Goal: Transaction & Acquisition: Purchase product/service

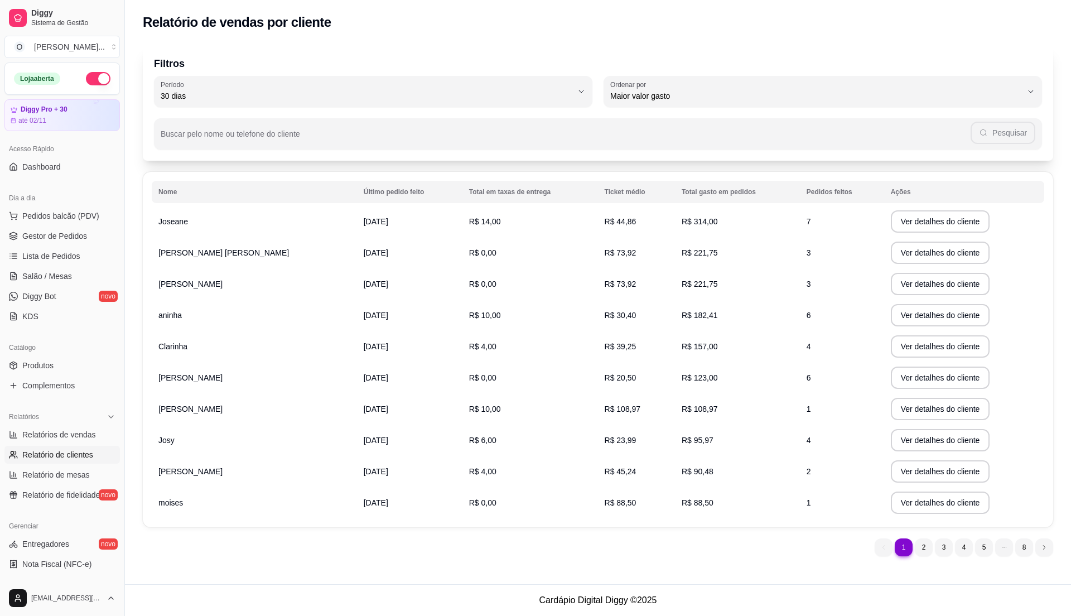
select select "30"
select select "HIGHEST_TOTAL_SPENT_WITH_ORDERS"
click at [85, 433] on span "Relatórios de vendas" at bounding box center [59, 434] width 74 height 11
select select "ALL"
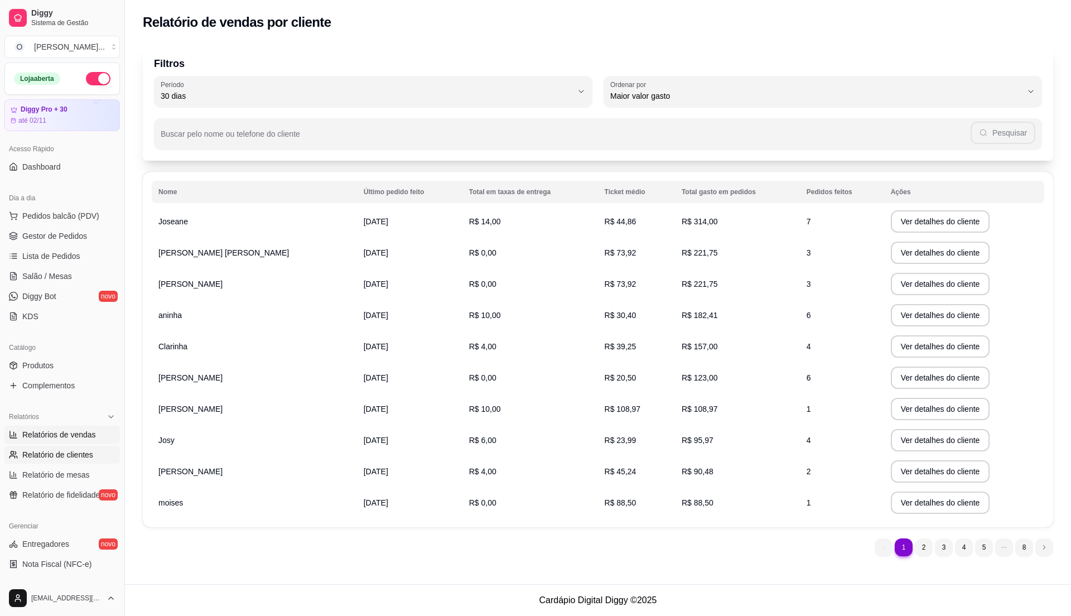
select select "0"
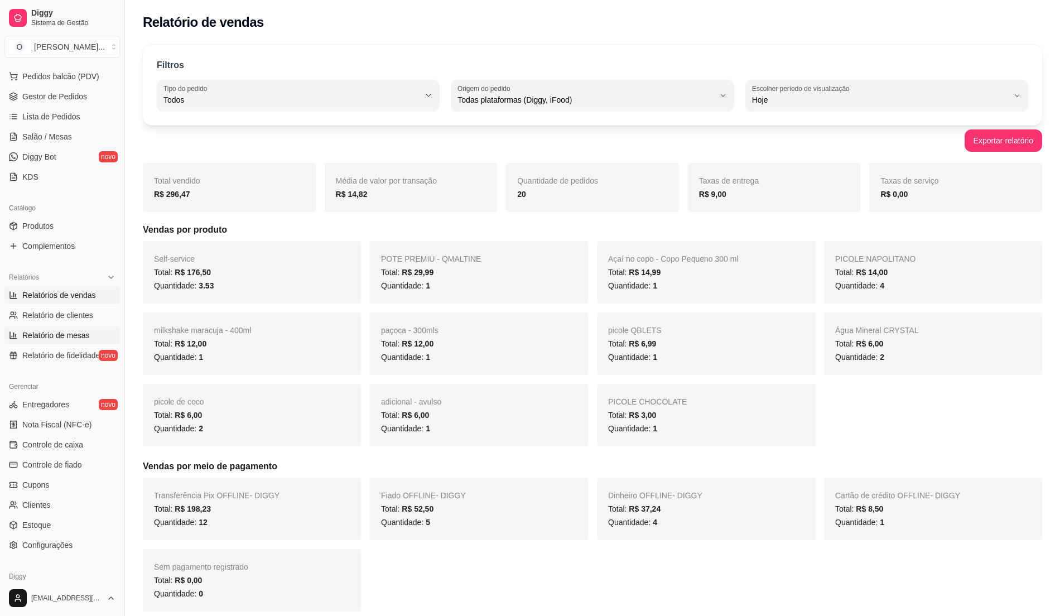
scroll to position [148, 0]
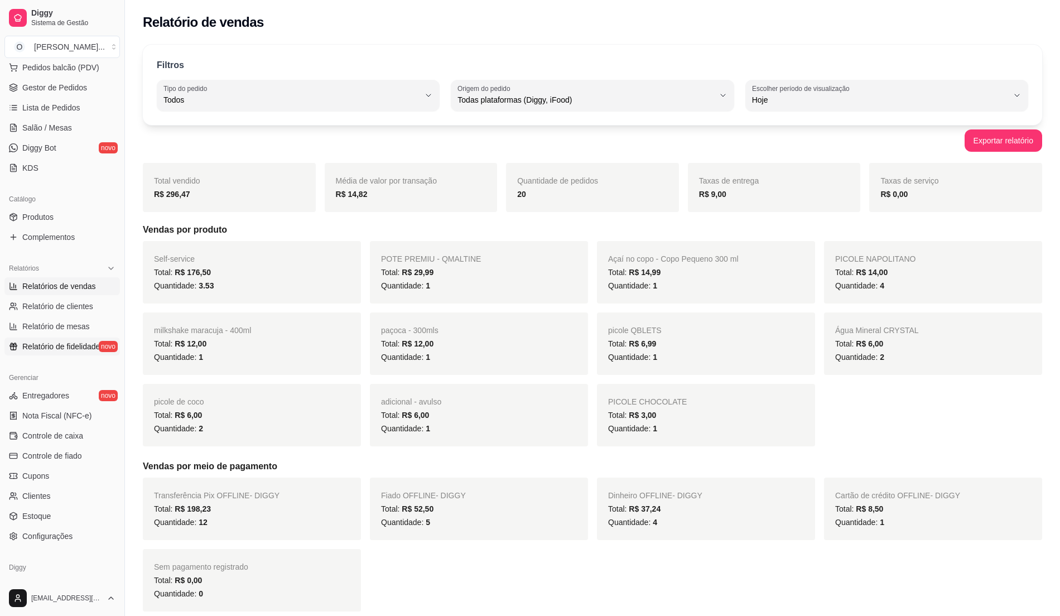
click at [81, 346] on span "Relatório de fidelidade" at bounding box center [61, 346] width 78 height 11
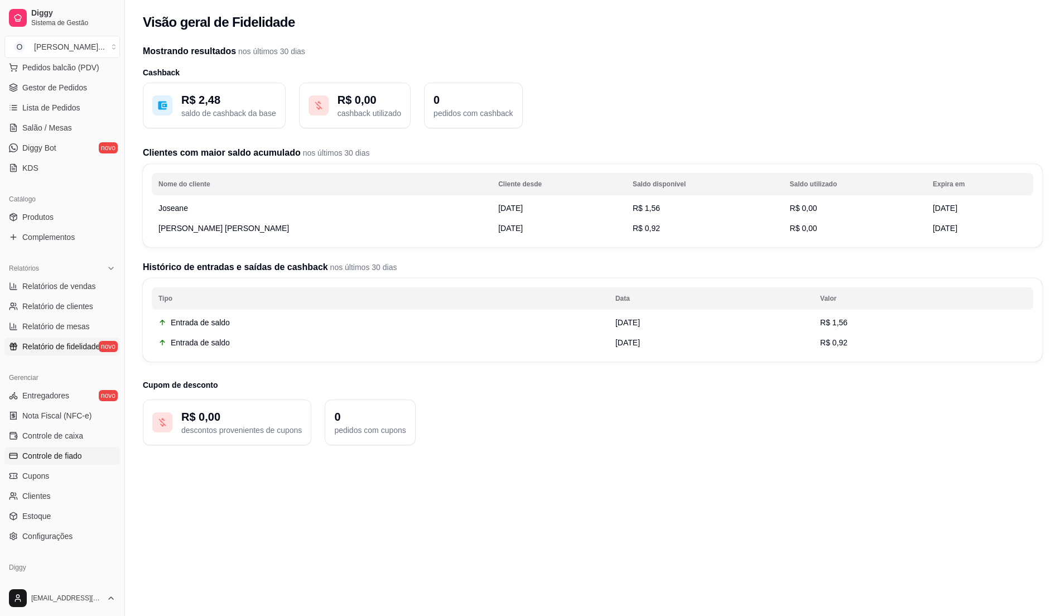
click at [57, 460] on span "Controle de fiado" at bounding box center [52, 455] width 60 height 11
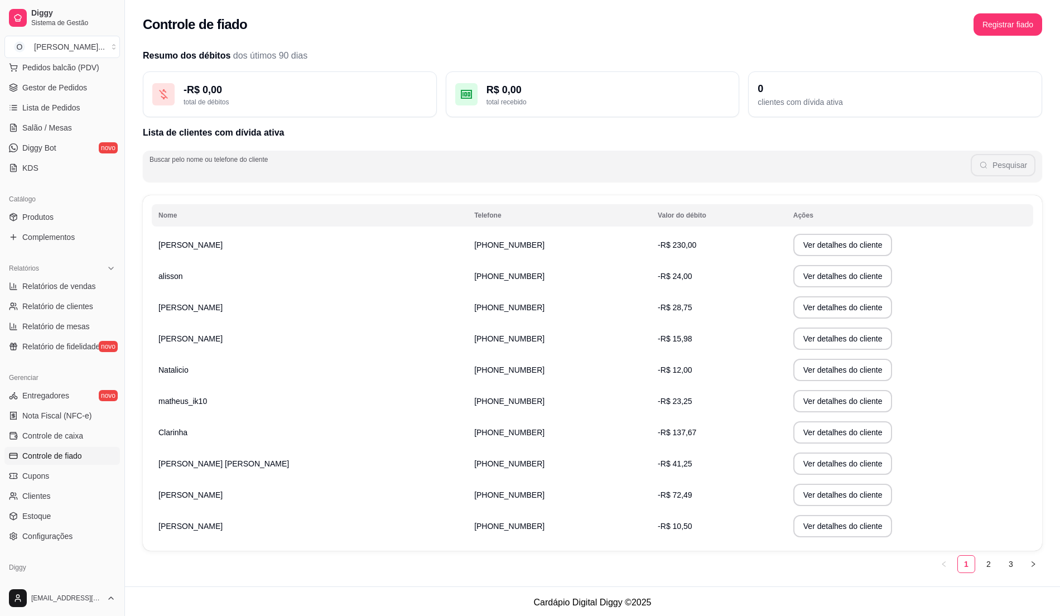
click at [270, 167] on input "Buscar pelo nome ou telefone do cliente" at bounding box center [559, 170] width 821 height 11
click at [1014, 157] on button "Pesquisar" at bounding box center [1002, 165] width 65 height 22
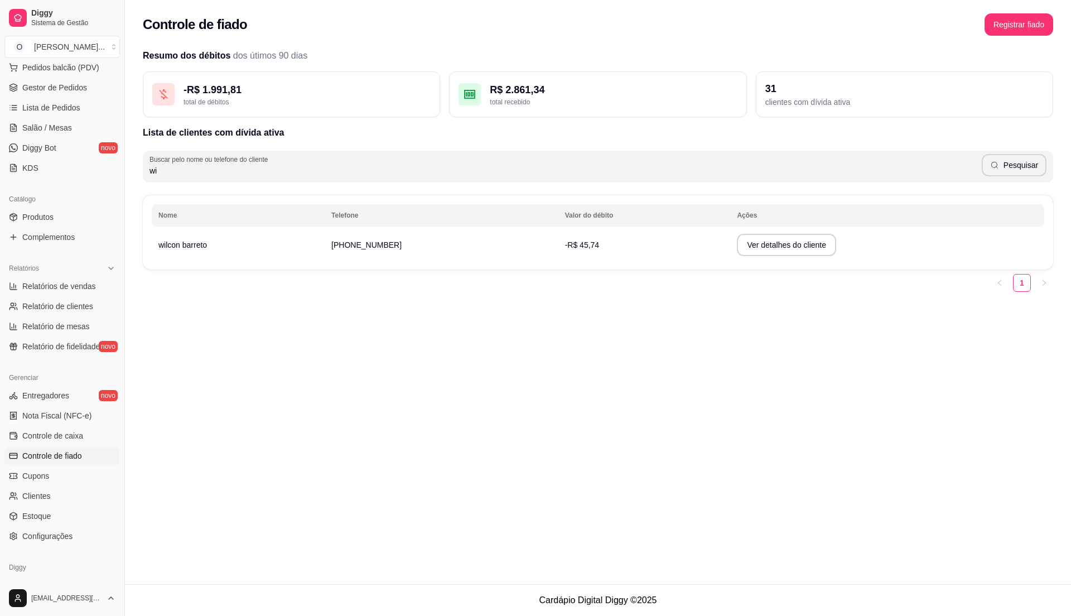
click at [512, 243] on td "[PHONE_NUMBER]" at bounding box center [442, 244] width 234 height 31
click at [779, 240] on button "Ver detalhes do cliente" at bounding box center [786, 245] width 96 height 22
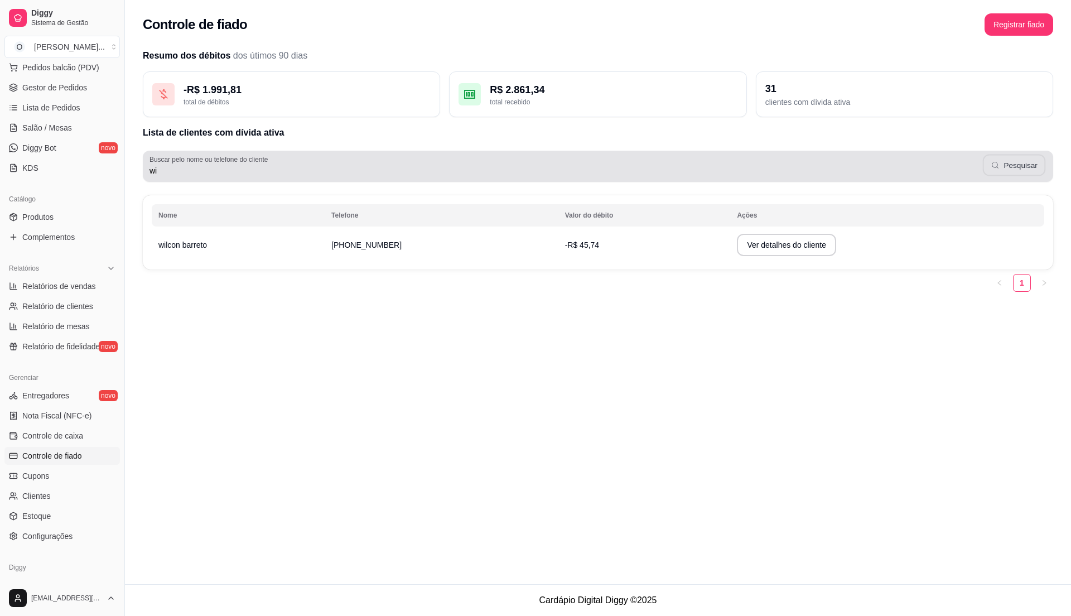
click at [984, 166] on div "wi Pesquisar" at bounding box center [597, 166] width 897 height 22
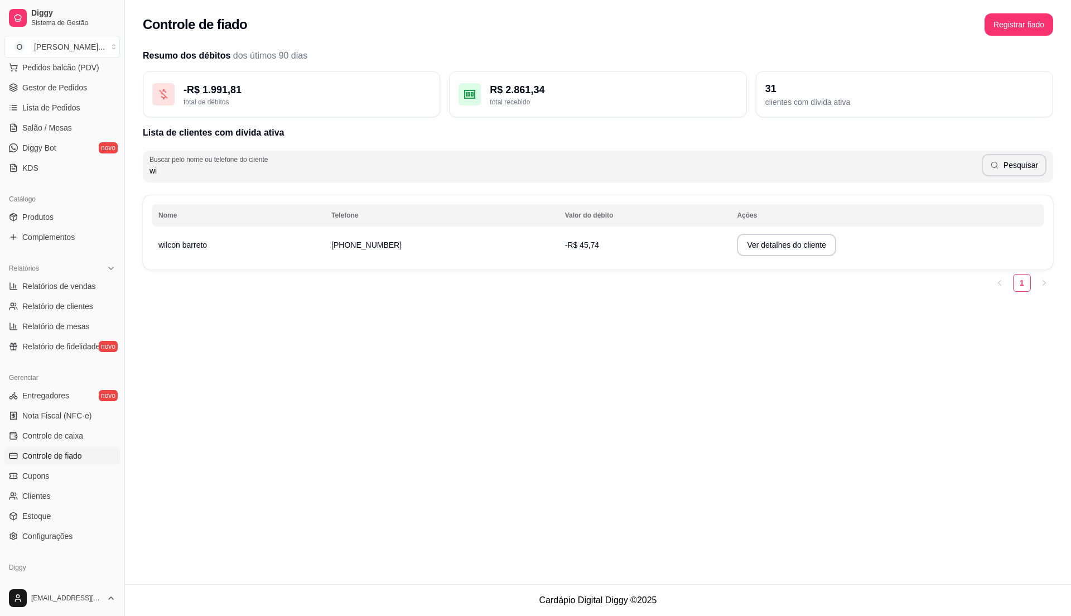
type input "w"
type input "re"
click at [1011, 173] on button "Pesquisar" at bounding box center [1014, 165] width 65 height 22
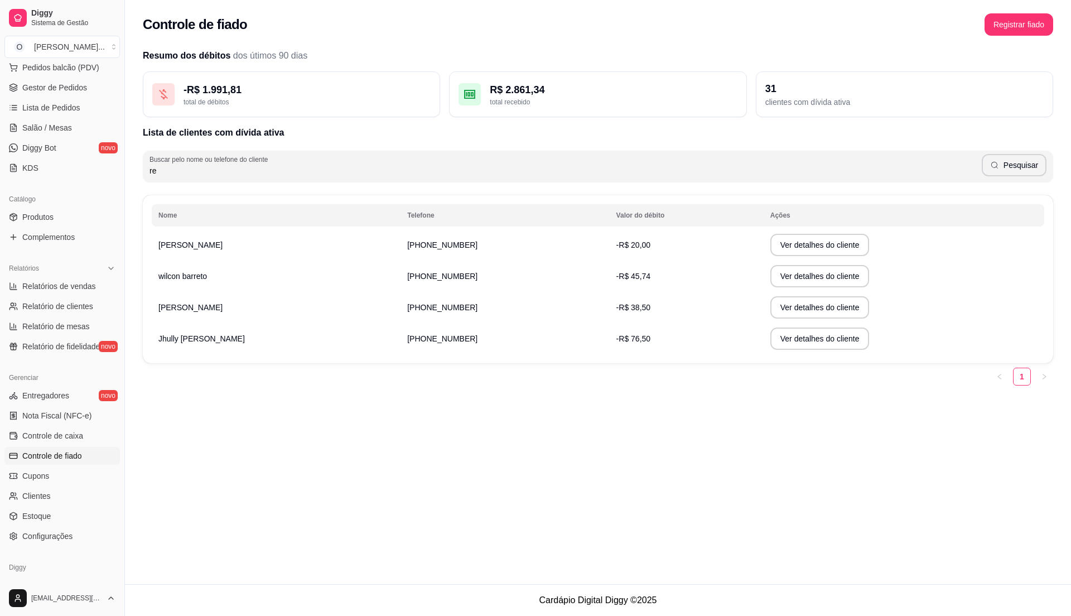
click at [218, 310] on td "[PERSON_NAME]" at bounding box center [276, 307] width 249 height 31
drag, startPoint x: 172, startPoint y: 317, endPoint x: 168, endPoint y: 304, distance: 13.4
click at [170, 316] on td "[PERSON_NAME]" at bounding box center [276, 307] width 249 height 31
click at [186, 306] on td "[PERSON_NAME]" at bounding box center [276, 307] width 249 height 31
click at [792, 303] on button "Ver detalhes do cliente" at bounding box center [819, 307] width 99 height 22
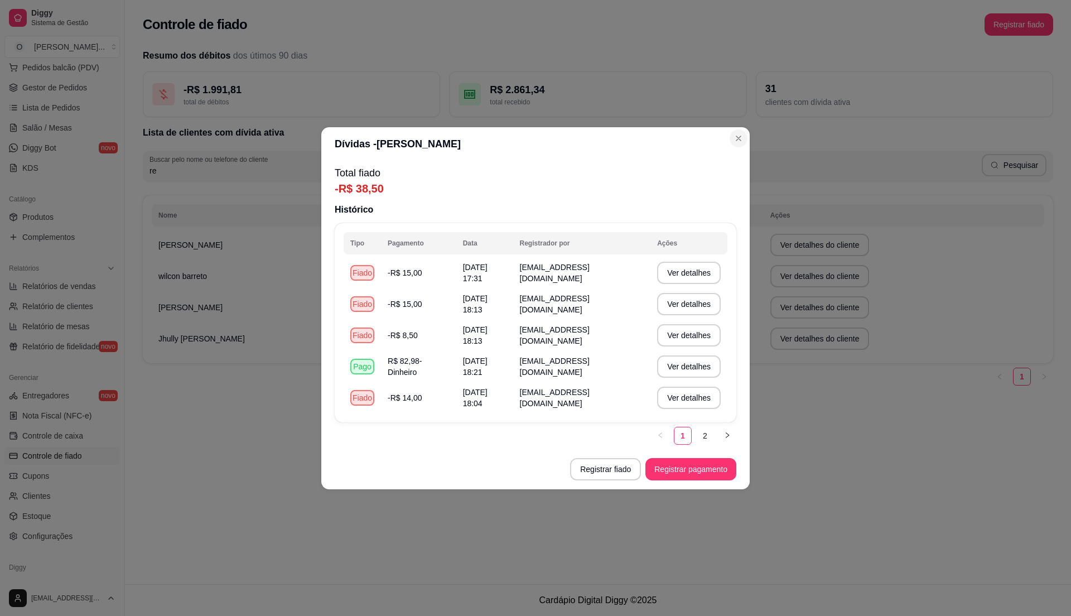
click at [748, 138] on section "Dívidas - [PERSON_NAME] Total fiado -R$ 38,50 Histórico Tipo Pagamento Data Reg…" at bounding box center [535, 308] width 428 height 362
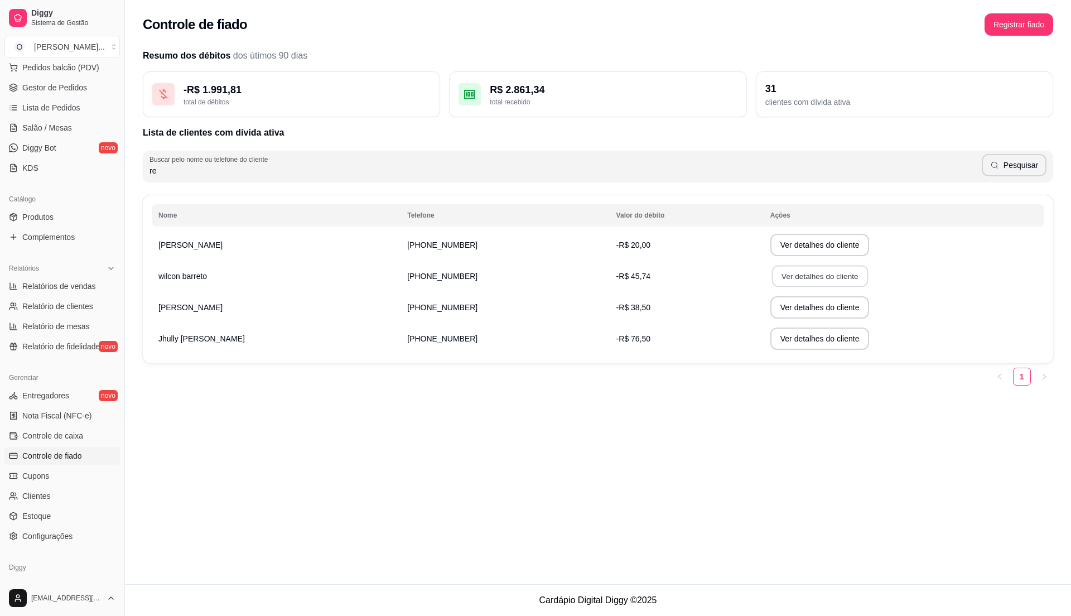
click at [806, 277] on button "Ver detalhes do cliente" at bounding box center [819, 276] width 96 height 22
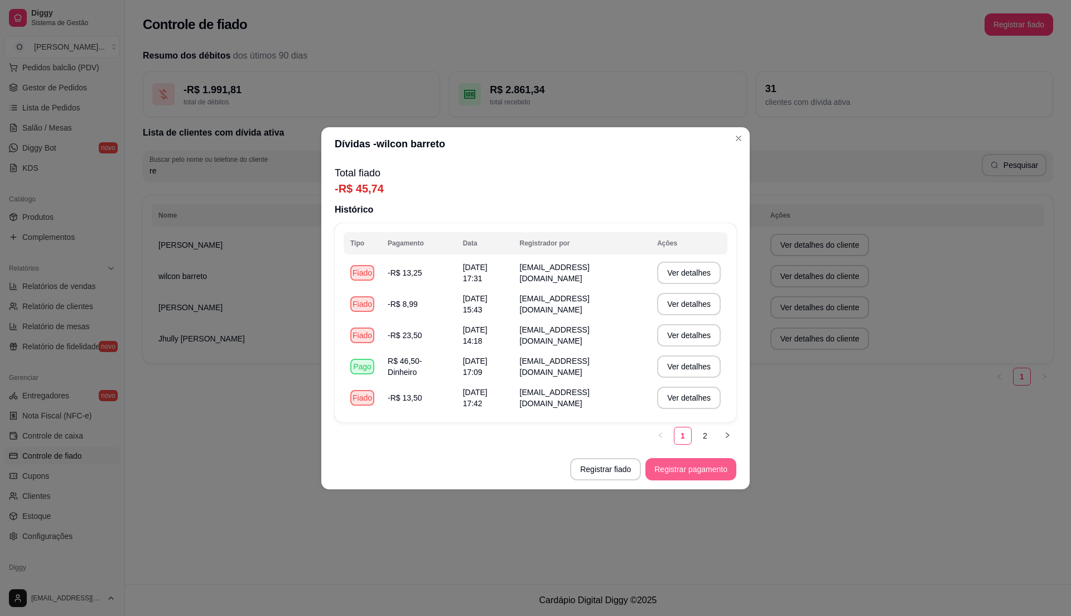
click at [680, 468] on button "Registrar pagamento" at bounding box center [690, 469] width 91 height 22
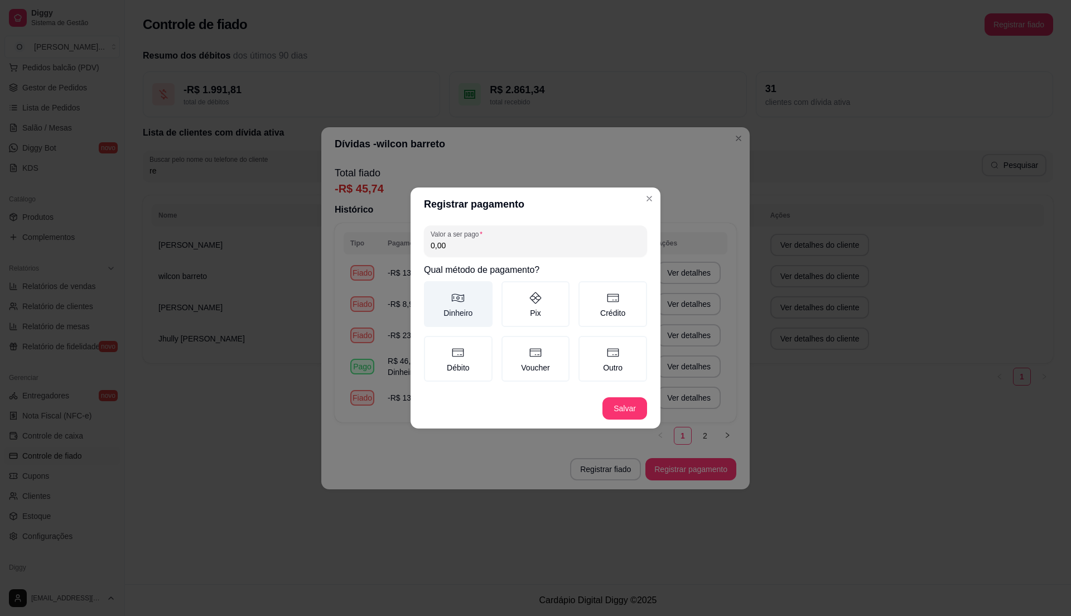
click at [451, 293] on label "Dinheiro" at bounding box center [458, 304] width 69 height 46
click at [432, 289] on button "Dinheiro" at bounding box center [427, 285] width 9 height 9
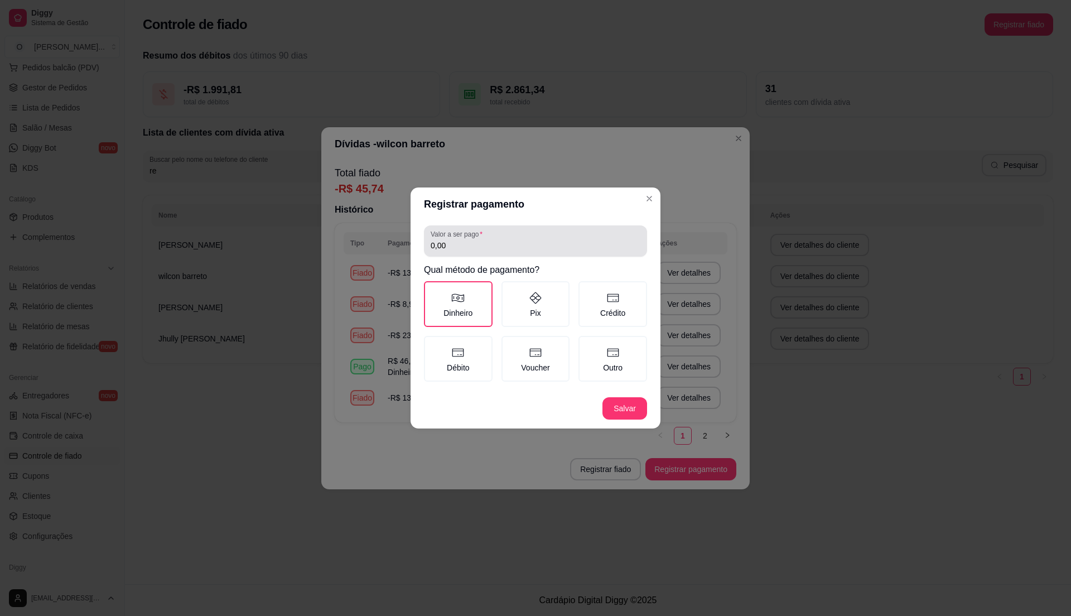
click at [456, 246] on input "0,00" at bounding box center [536, 245] width 210 height 11
type input "45,74"
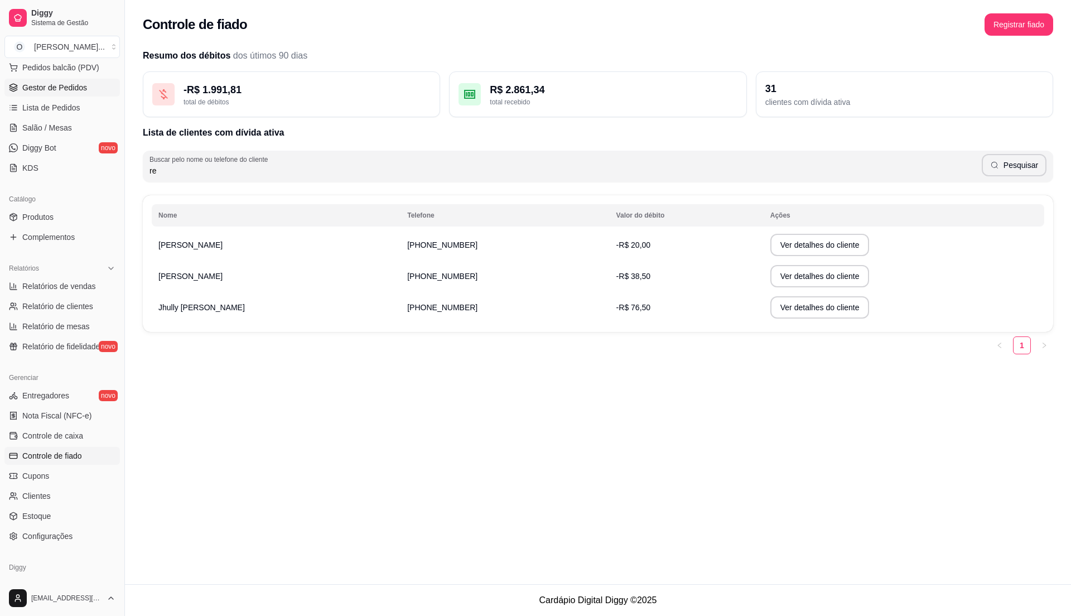
click at [65, 91] on span "Gestor de Pedidos" at bounding box center [54, 87] width 65 height 11
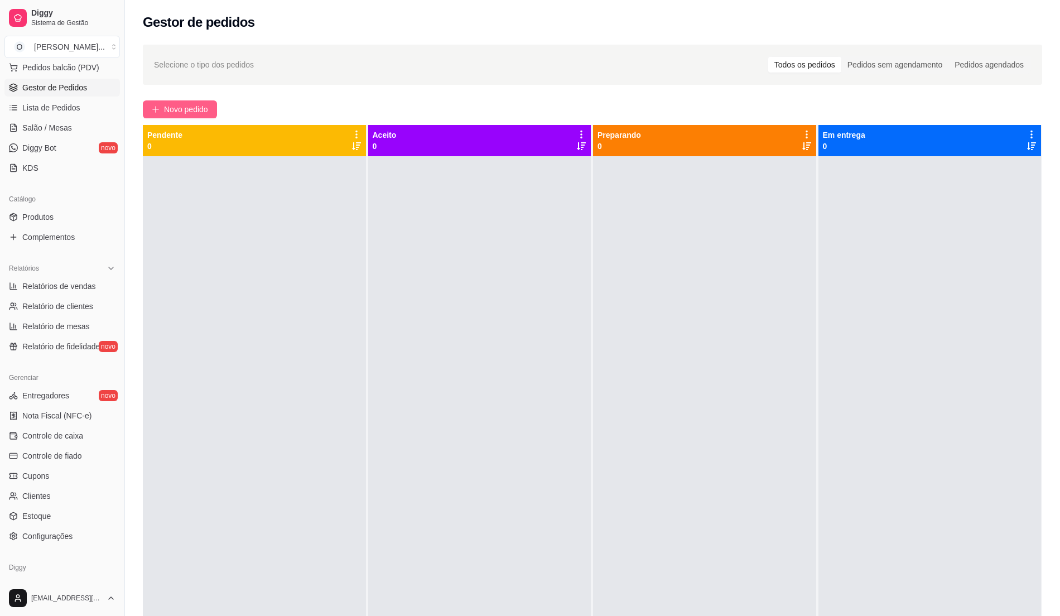
click at [197, 106] on span "Novo pedido" at bounding box center [186, 109] width 44 height 12
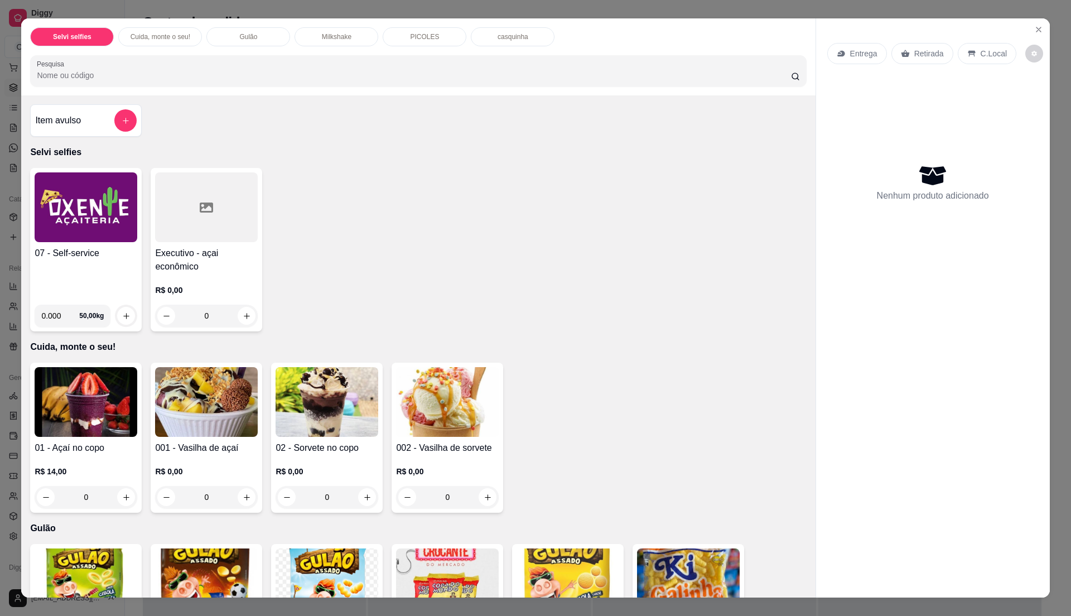
click at [63, 264] on div "07 - Self-service" at bounding box center [86, 271] width 103 height 49
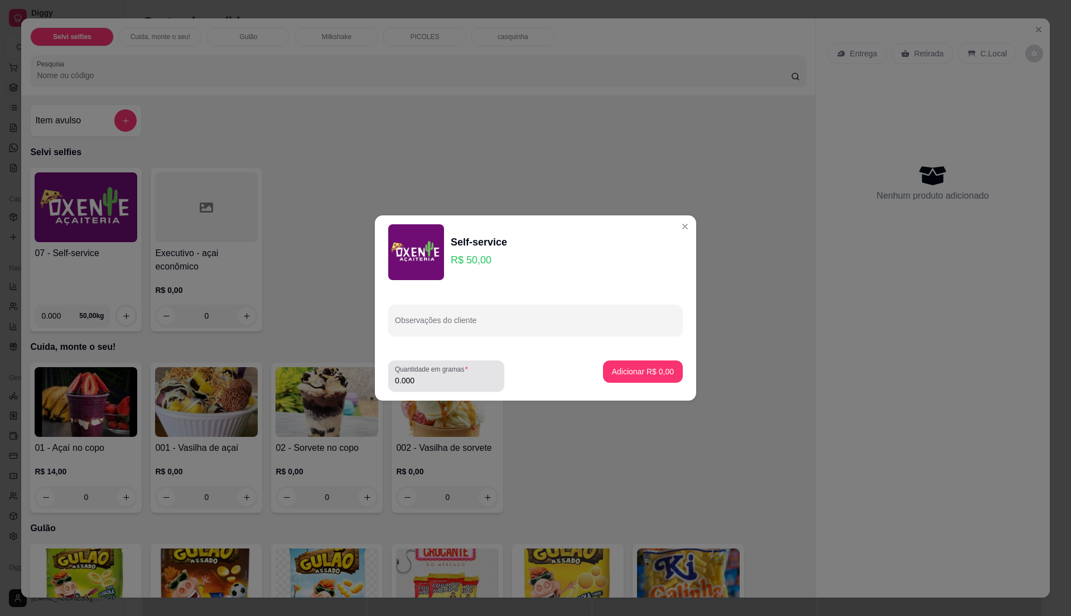
click at [486, 382] on input "0.000" at bounding box center [446, 380] width 103 height 11
type input "0.235"
click at [641, 369] on p "Adicionar R$ 11,75" at bounding box center [640, 371] width 65 height 11
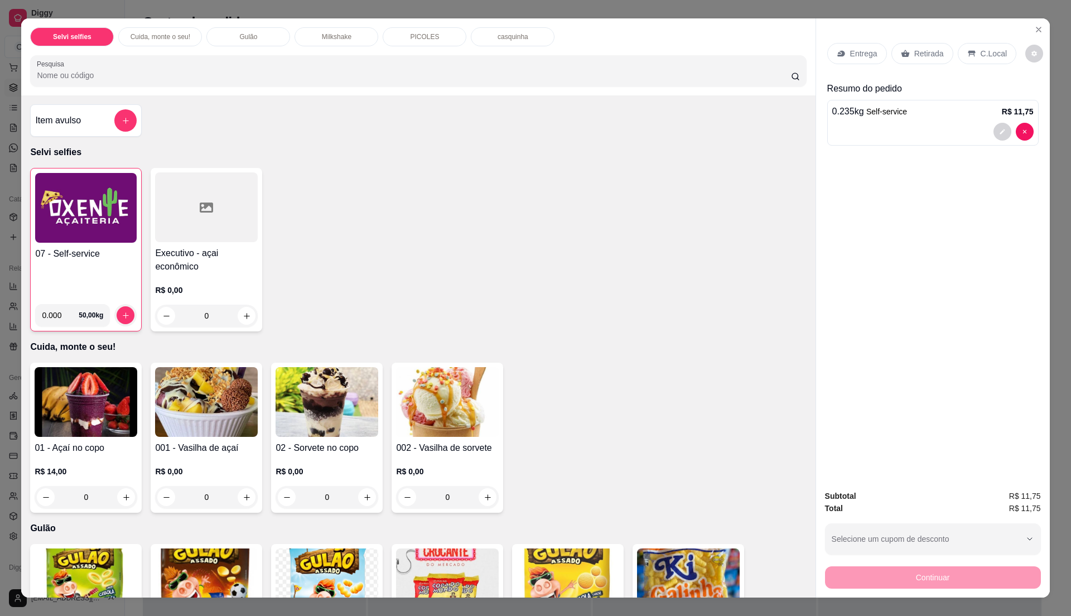
click at [968, 54] on icon at bounding box center [971, 54] width 7 height 6
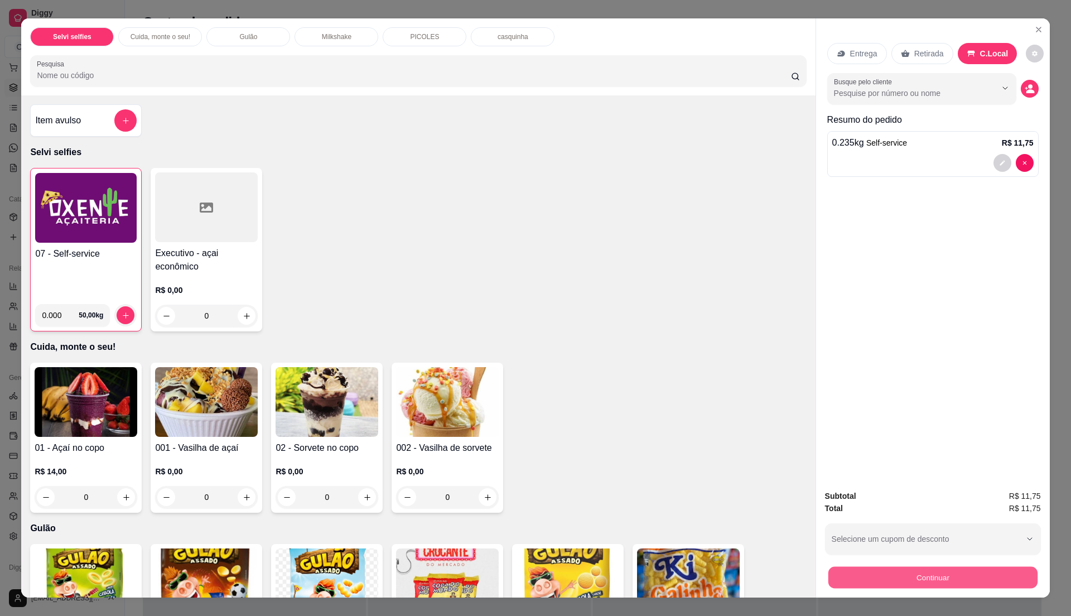
click at [982, 571] on button "Continuar" at bounding box center [932, 577] width 209 height 22
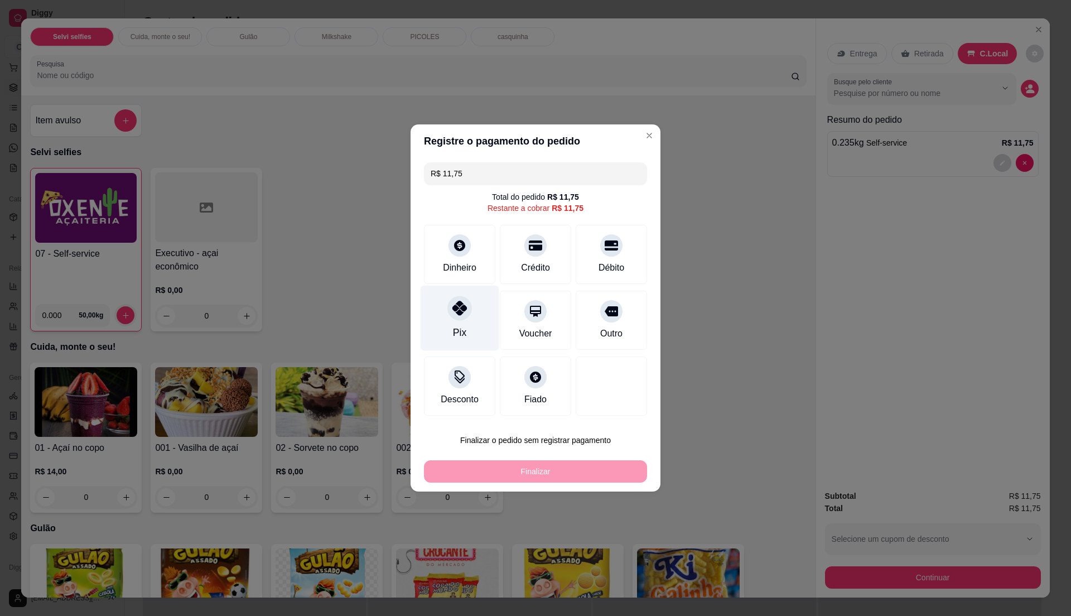
click at [468, 329] on div "Pix" at bounding box center [460, 318] width 79 height 65
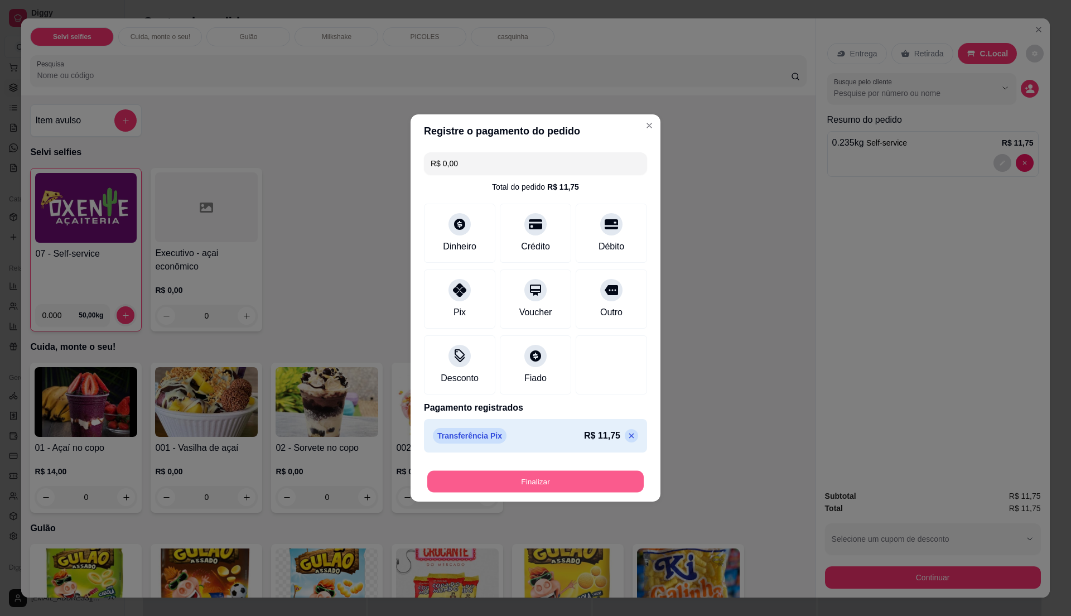
click at [535, 482] on button "Finalizar" at bounding box center [535, 482] width 216 height 22
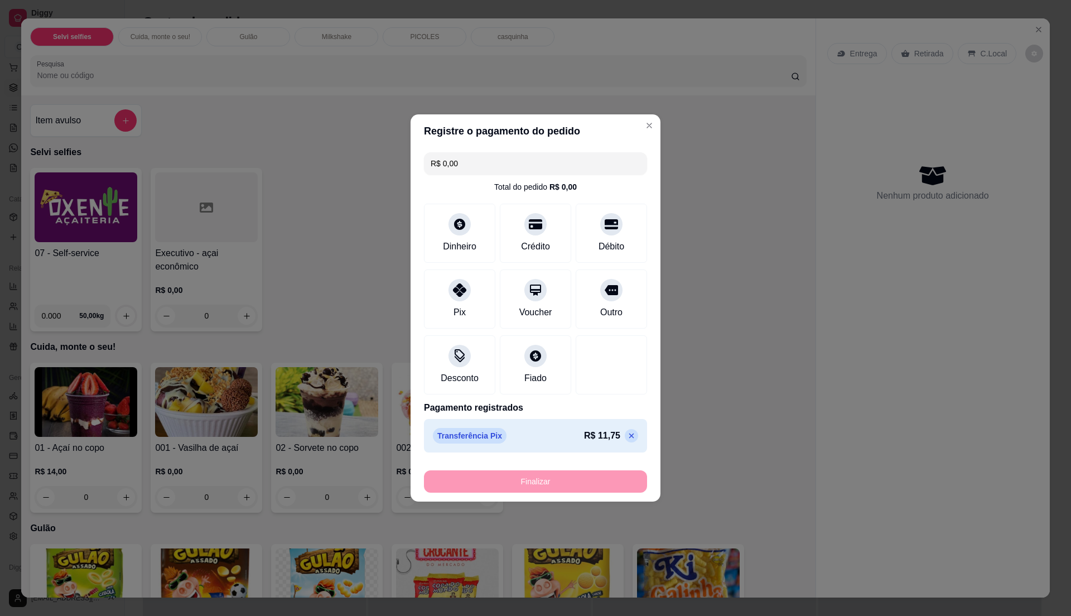
type input "-R$ 11,75"
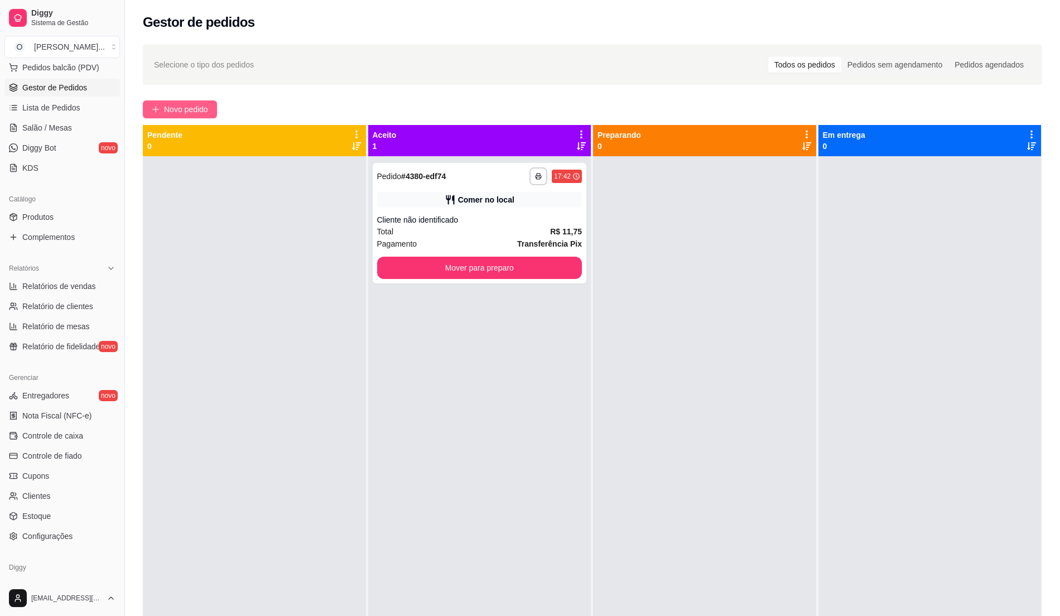
click at [190, 112] on span "Novo pedido" at bounding box center [186, 109] width 44 height 12
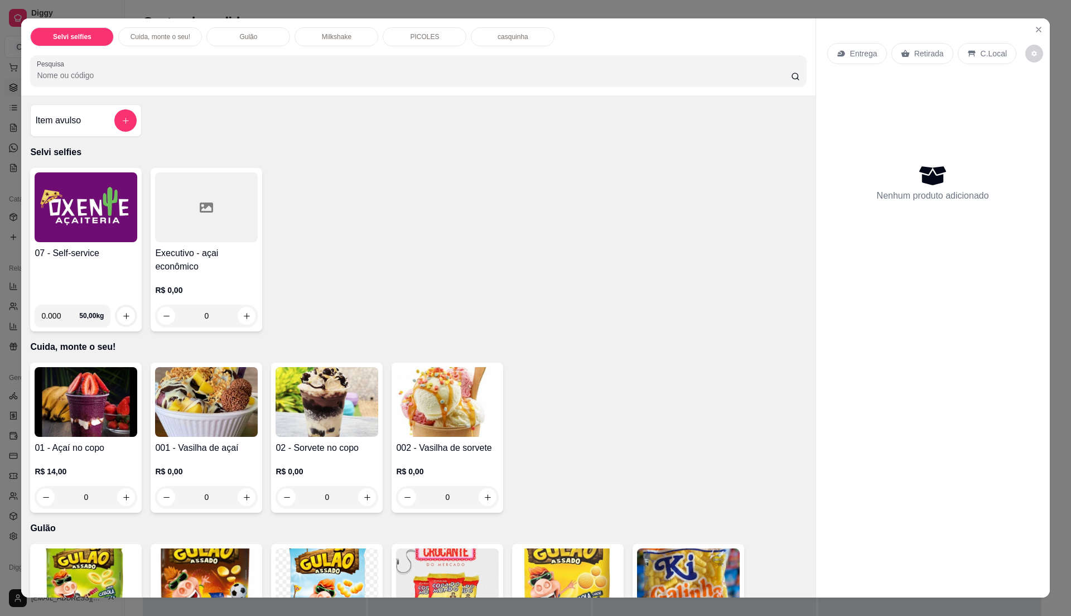
click at [110, 281] on div "07 - Self-service" at bounding box center [86, 271] width 103 height 49
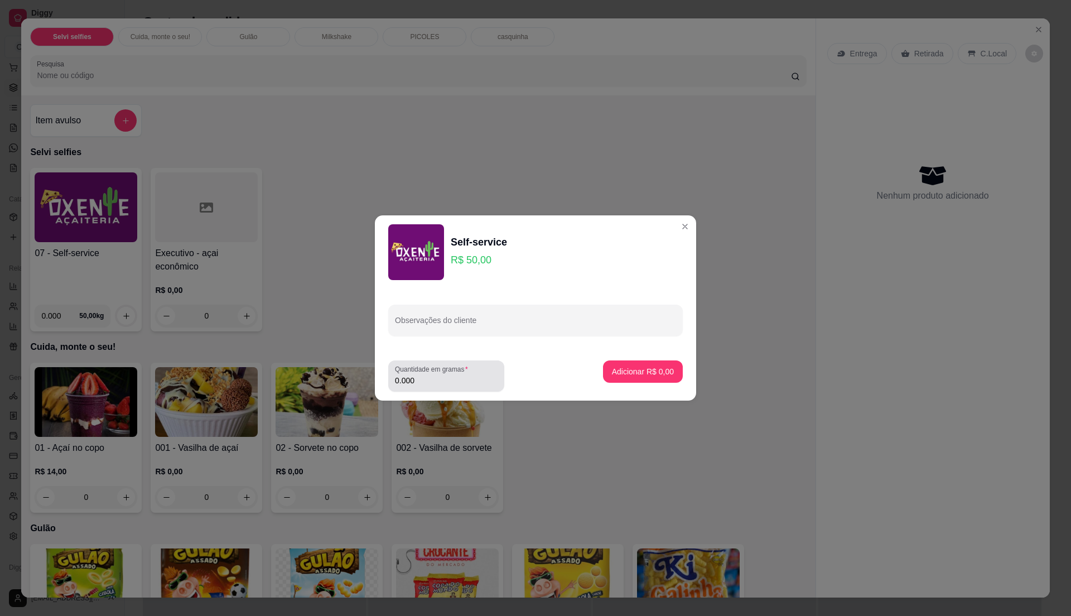
click at [489, 373] on div "0.000" at bounding box center [446, 376] width 103 height 22
click at [494, 375] on input "0.000" at bounding box center [446, 380] width 103 height 11
type input "0.26"
click at [494, 375] on input "0.26" at bounding box center [446, 380] width 103 height 11
click at [608, 366] on p "Adicionar R$ 13,00" at bounding box center [640, 371] width 66 height 11
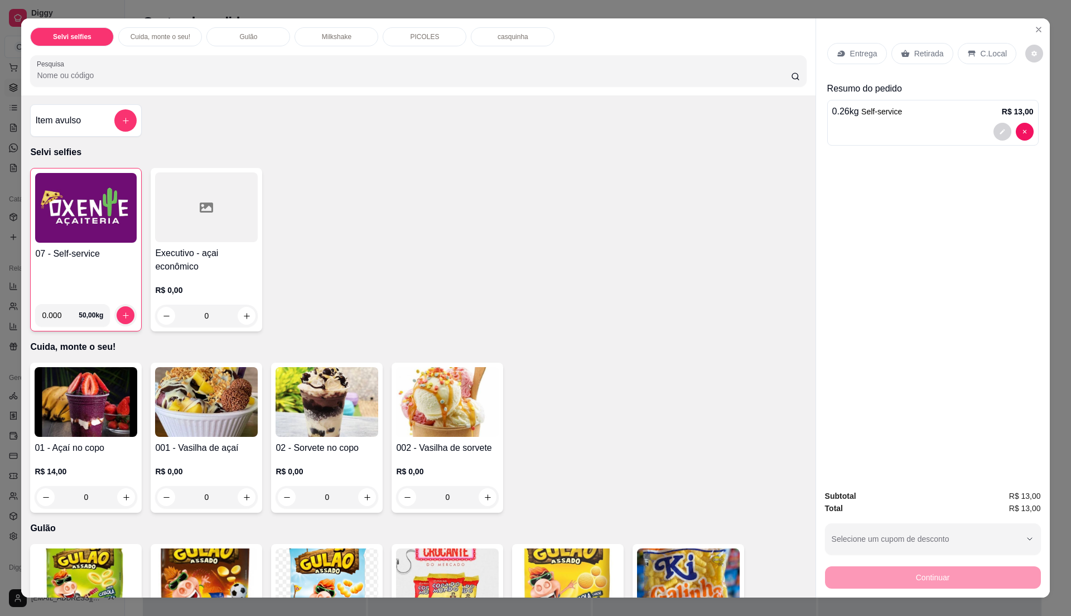
click at [996, 57] on p "C.Local" at bounding box center [993, 53] width 26 height 11
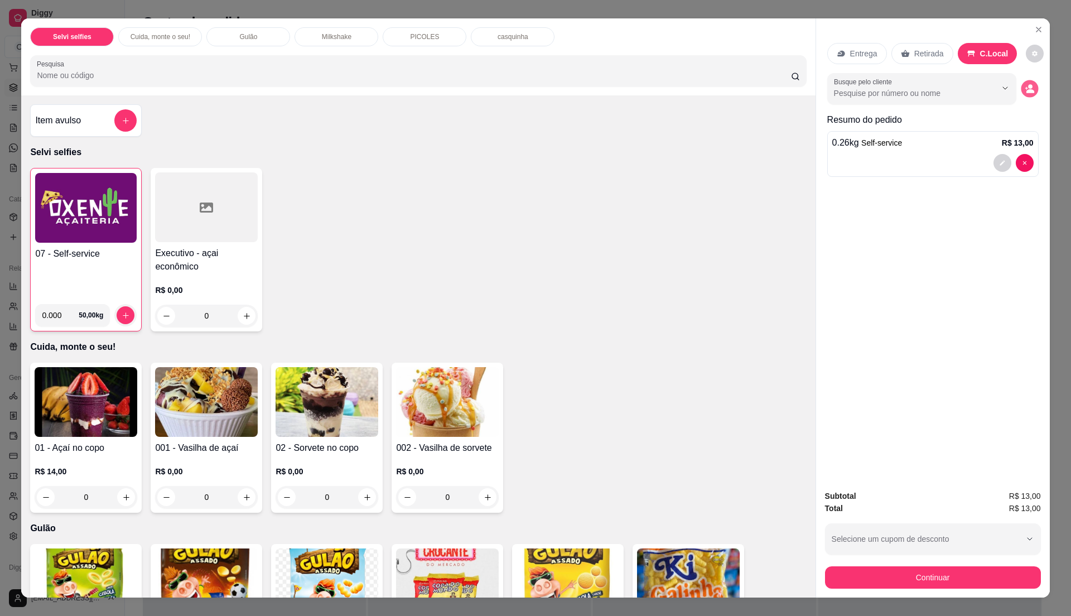
click at [1024, 95] on button "decrease-product-quantity" at bounding box center [1029, 88] width 17 height 17
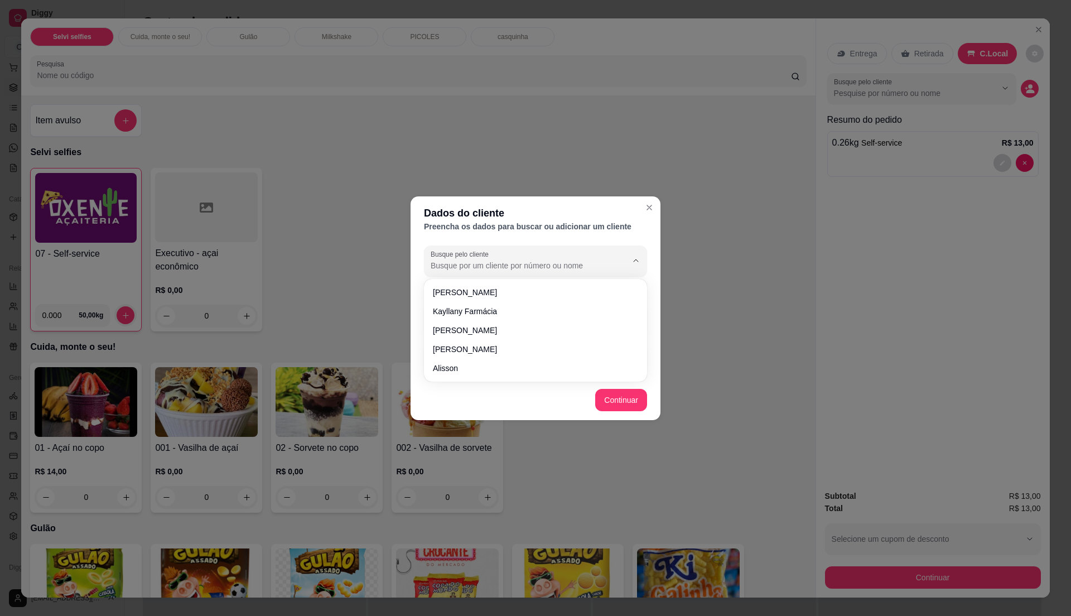
click at [491, 260] on input "Busque pelo cliente" at bounding box center [520, 265] width 178 height 11
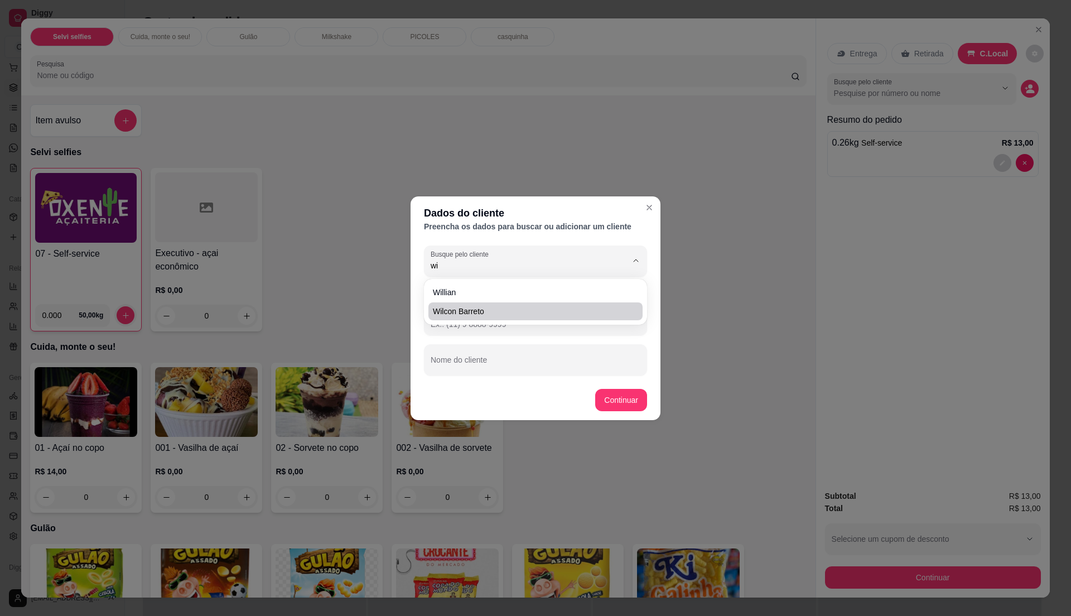
click at [509, 310] on span "wilcon barreto" at bounding box center [530, 311] width 194 height 11
type input "wilcon barreto"
type input "[PHONE_NUMBER]"
type input "wilcon barreto"
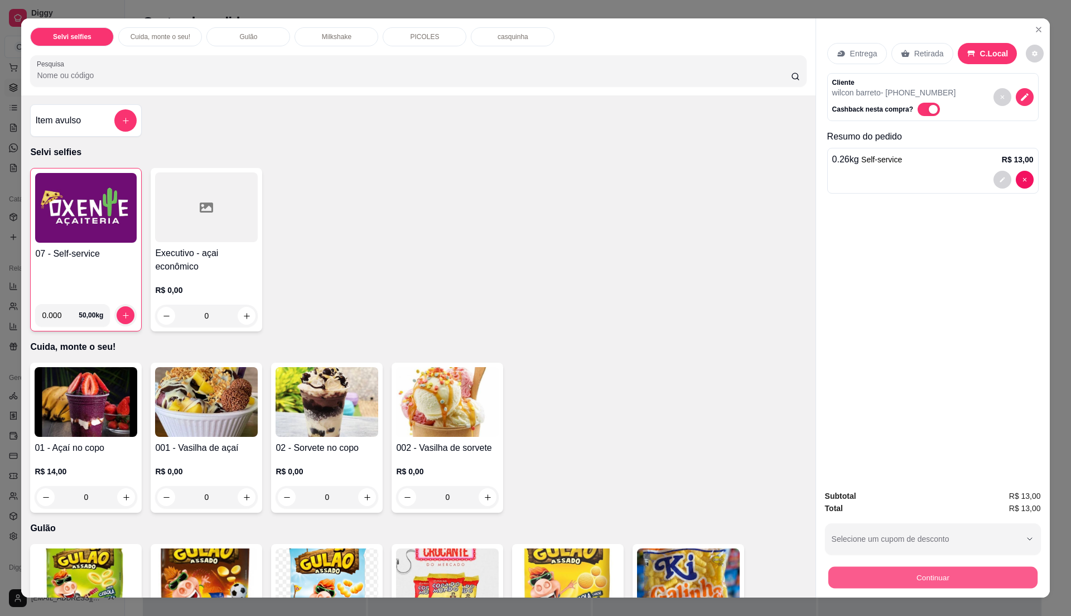
click at [885, 570] on button "Continuar" at bounding box center [932, 577] width 209 height 22
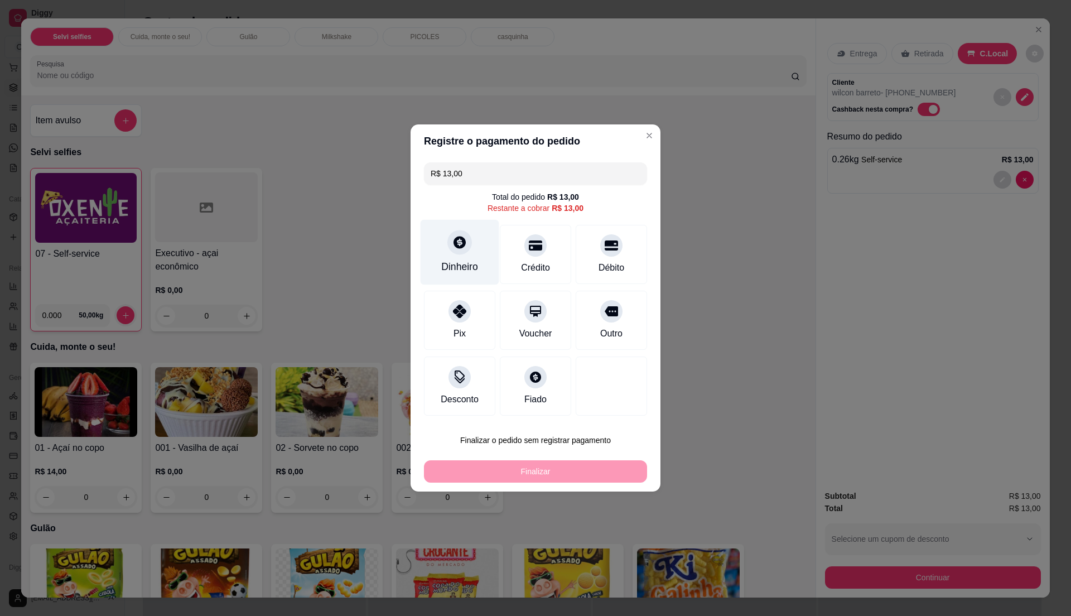
click at [472, 241] on div "Dinheiro" at bounding box center [460, 252] width 79 height 65
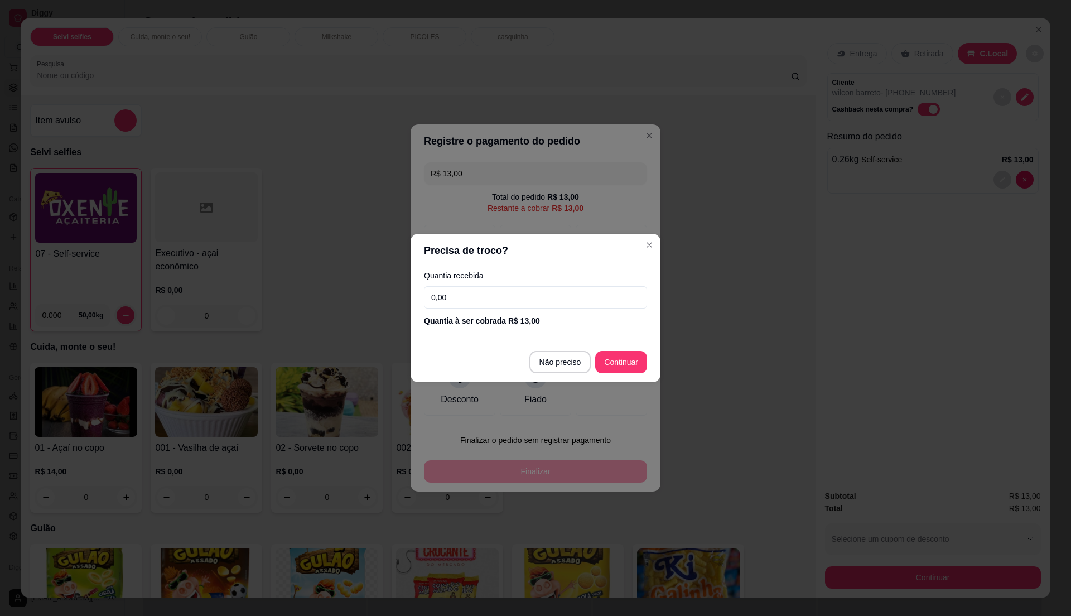
click at [549, 299] on input "0,00" at bounding box center [535, 297] width 223 height 22
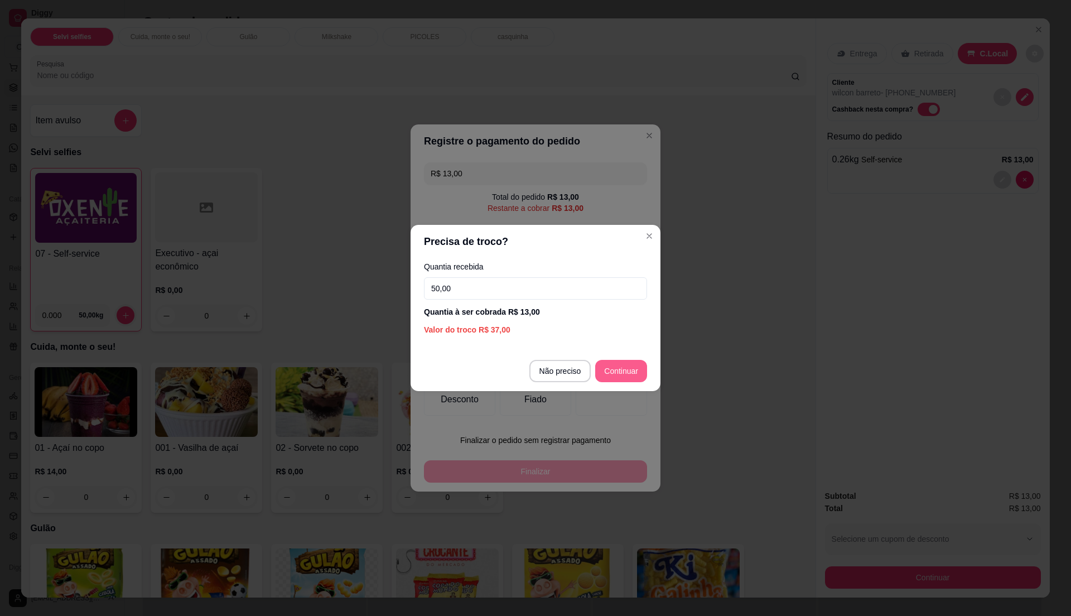
type input "50,00"
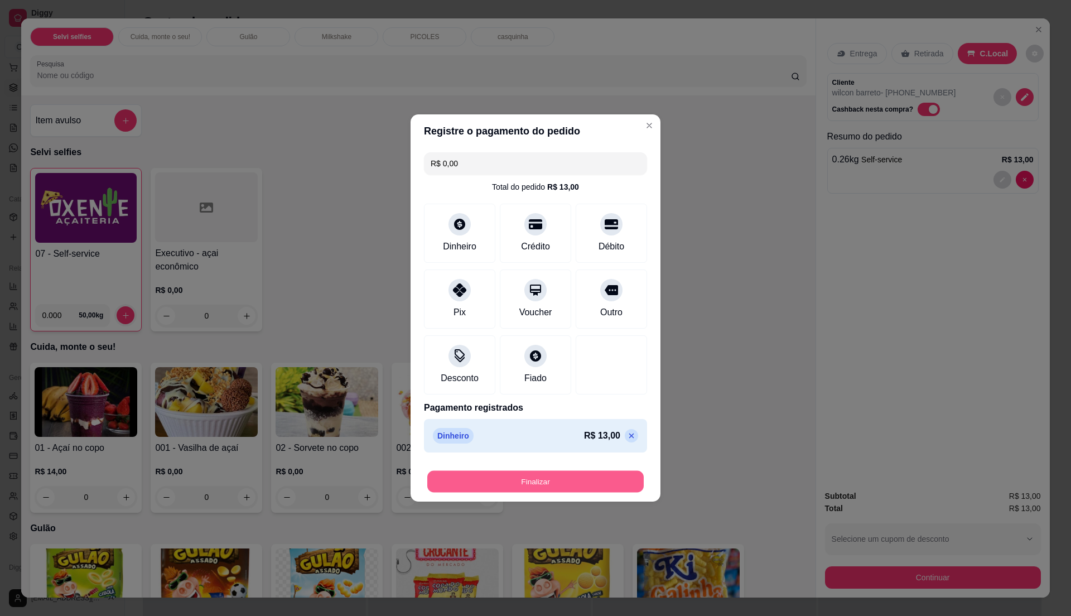
click at [576, 478] on button "Finalizar" at bounding box center [535, 482] width 216 height 22
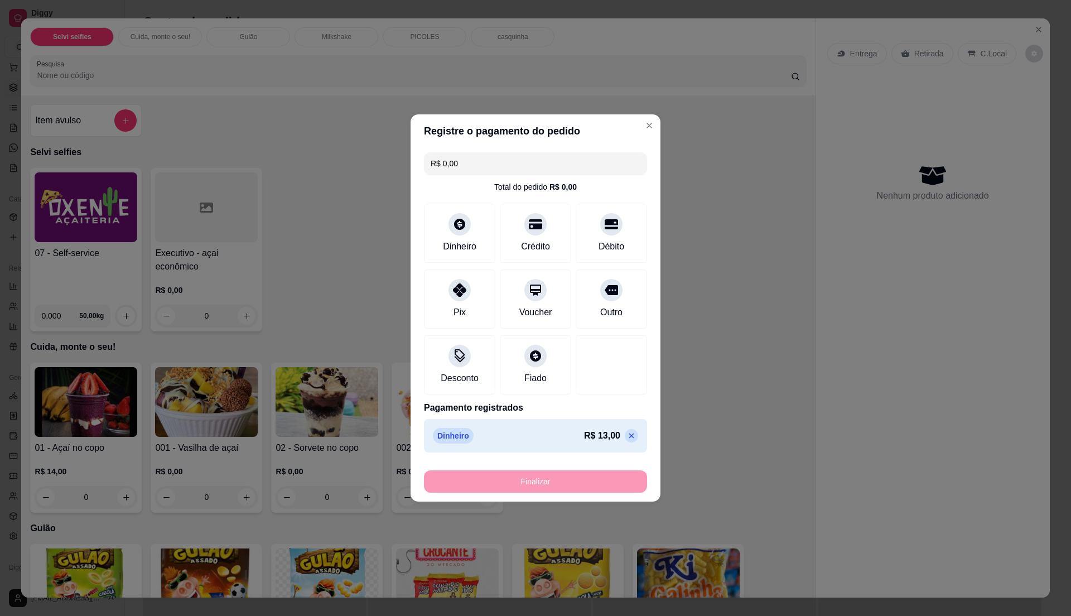
type input "-R$ 13,00"
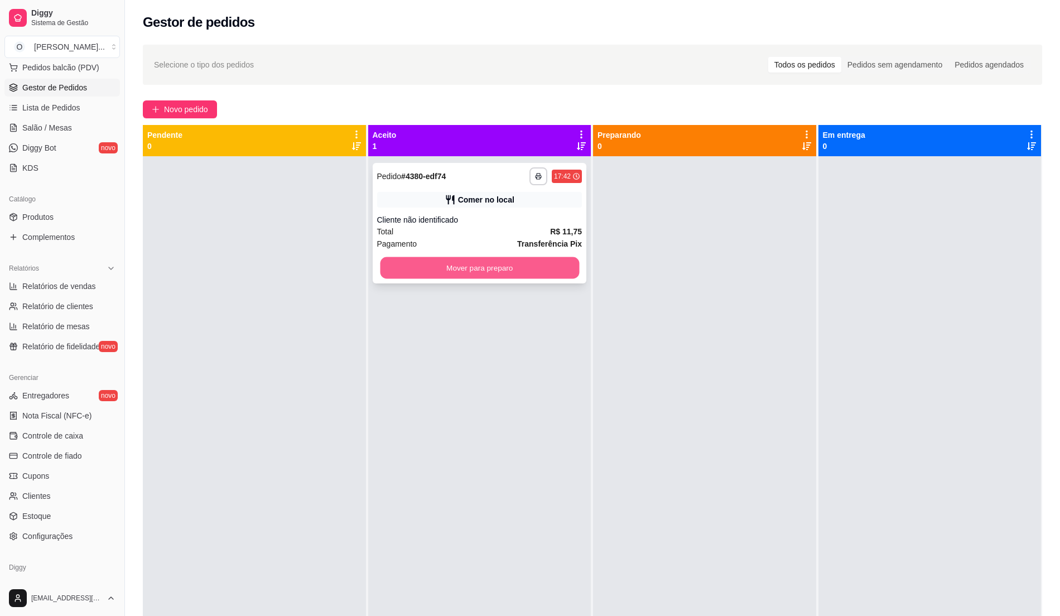
click at [547, 265] on button "Mover para preparo" at bounding box center [479, 268] width 199 height 22
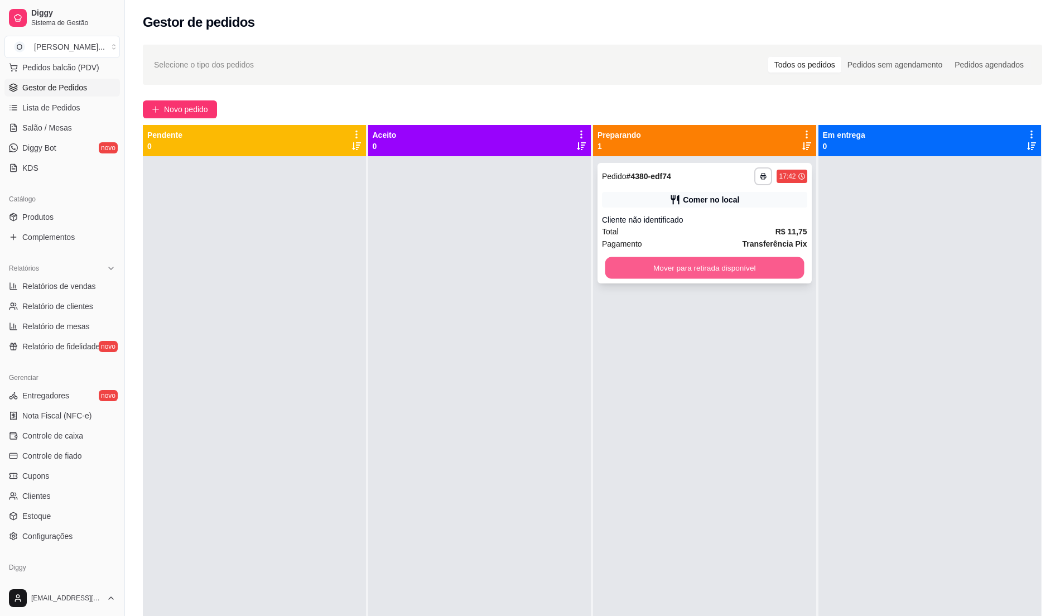
click at [714, 270] on button "Mover para retirada disponível" at bounding box center [704, 268] width 199 height 22
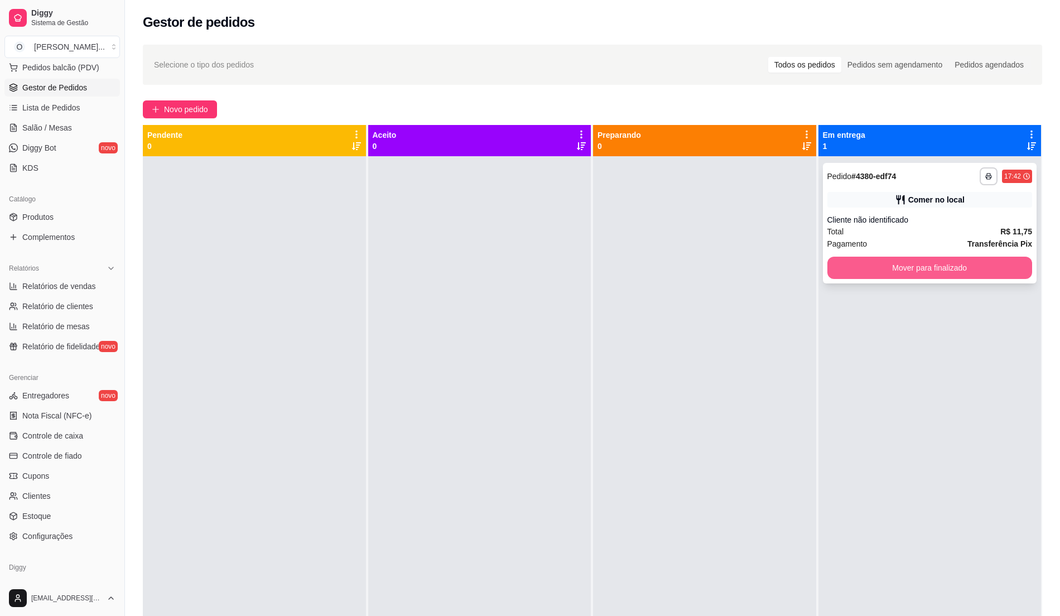
click at [940, 264] on button "Mover para finalizado" at bounding box center [929, 268] width 205 height 22
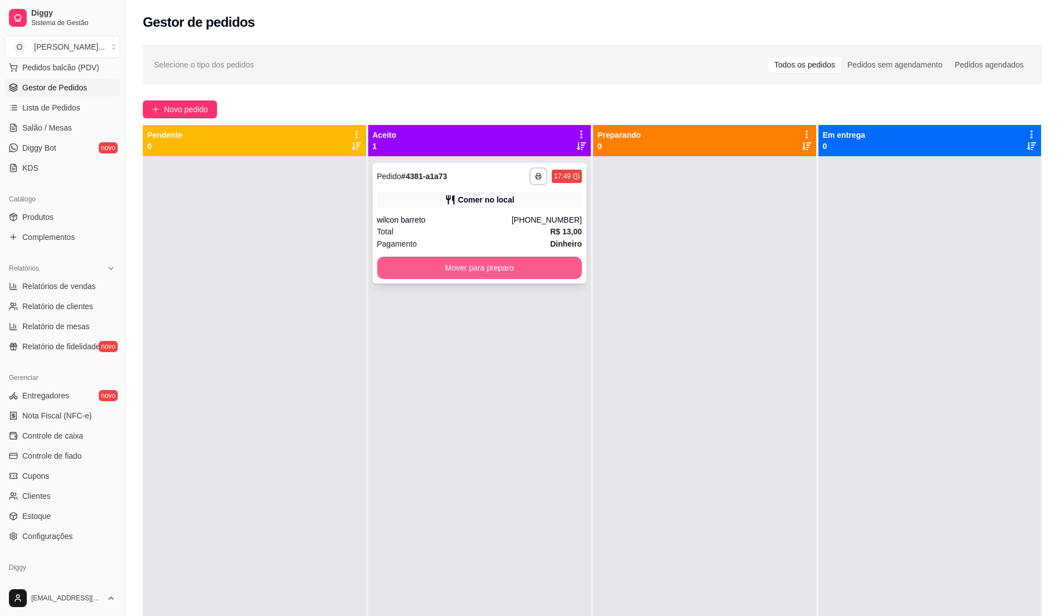
click at [556, 265] on button "Mover para preparo" at bounding box center [479, 268] width 205 height 22
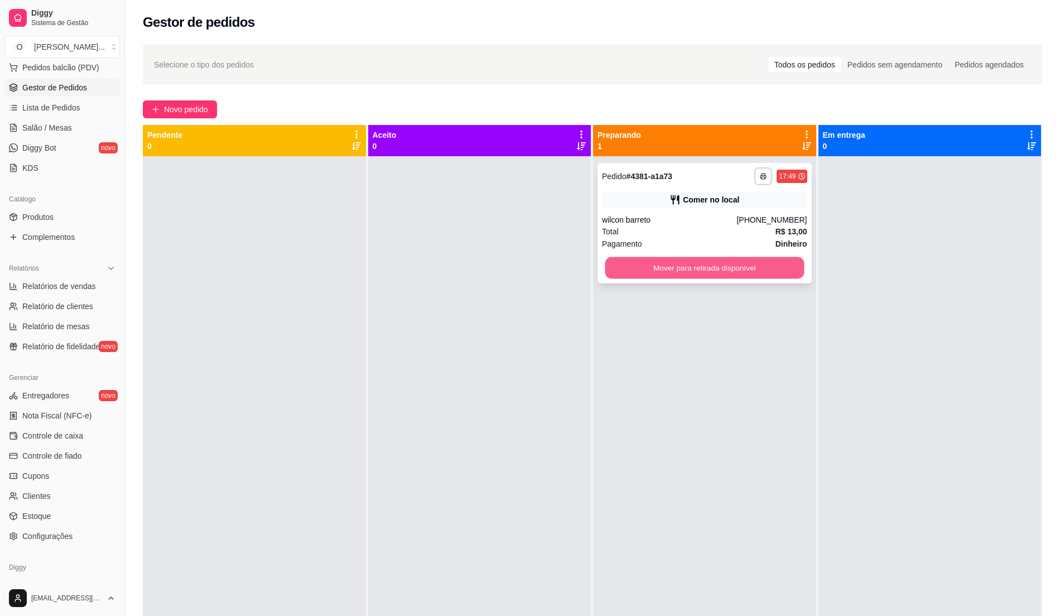
click at [766, 262] on button "Mover para retirada disponível" at bounding box center [704, 268] width 199 height 22
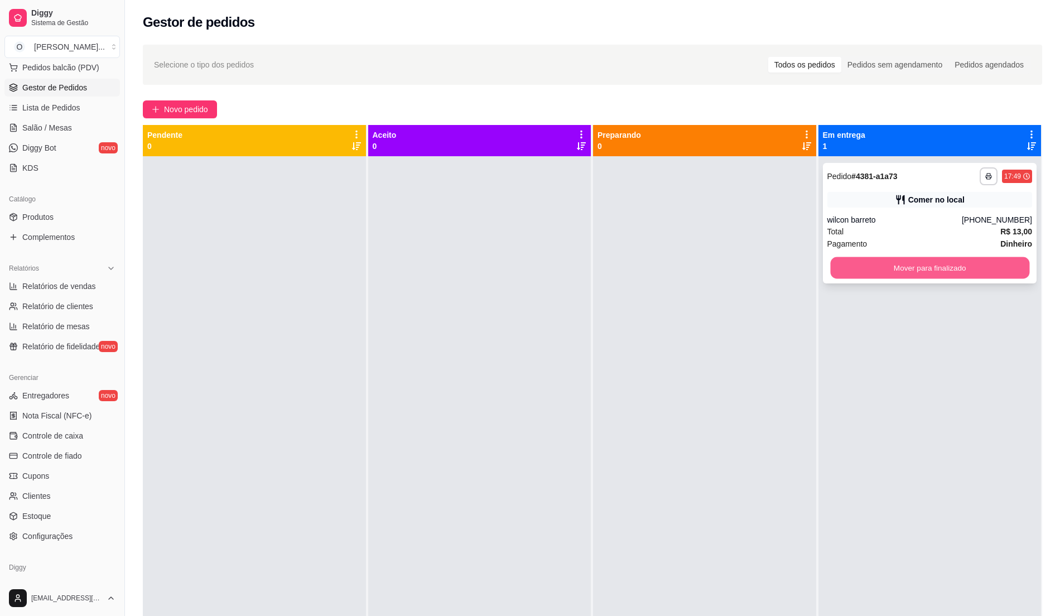
click at [985, 264] on button "Mover para finalizado" at bounding box center [929, 268] width 199 height 22
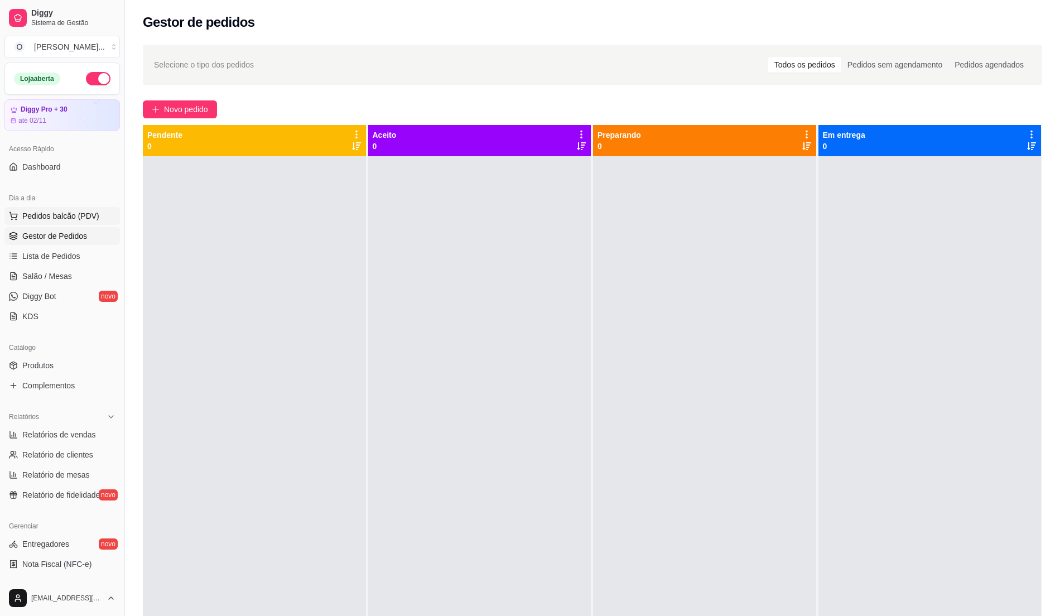
click at [73, 210] on button "Pedidos balcão (PDV)" at bounding box center [61, 216] width 115 height 18
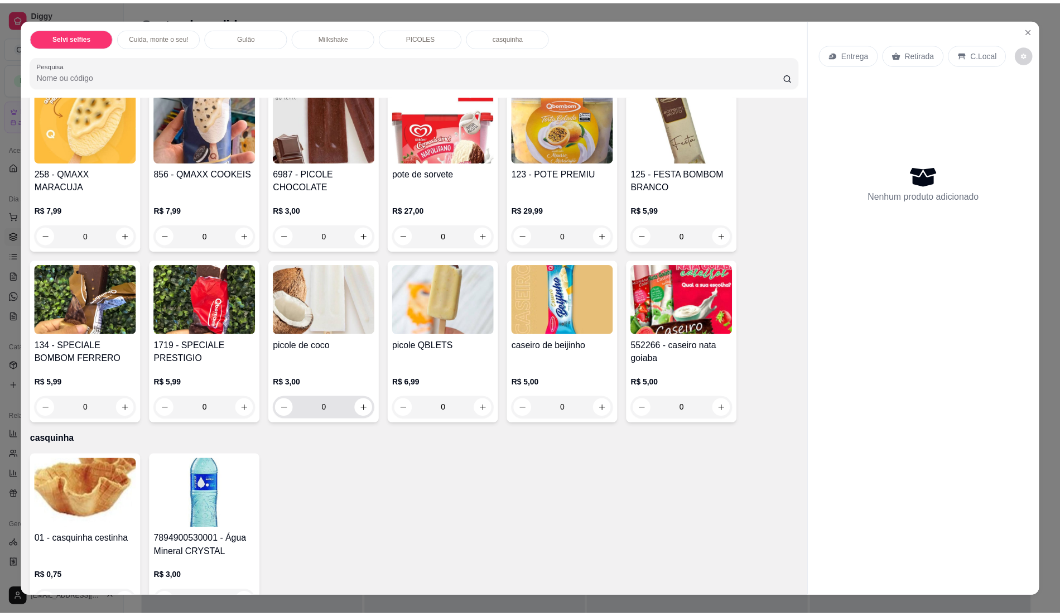
scroll to position [1239, 0]
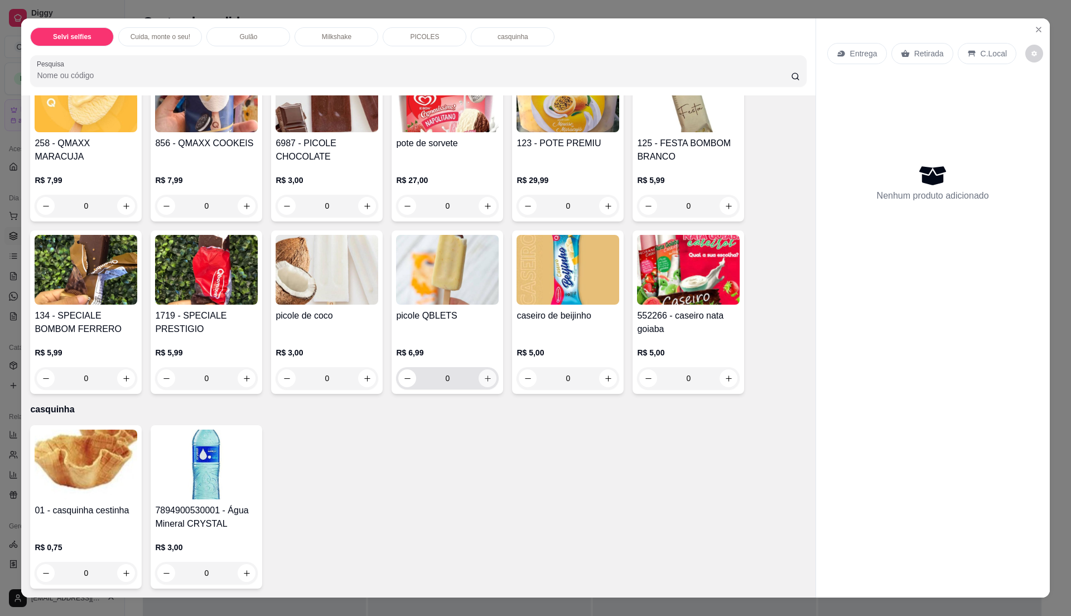
click at [480, 383] on button "increase-product-quantity" at bounding box center [488, 378] width 18 height 18
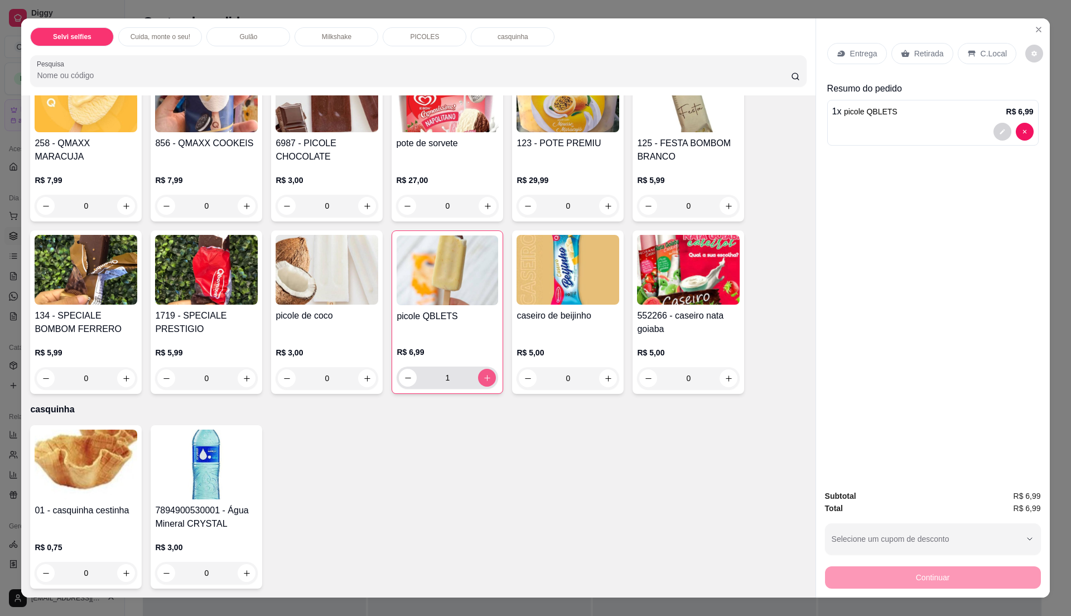
type input "1"
click at [980, 46] on div "C.Local" at bounding box center [987, 53] width 59 height 21
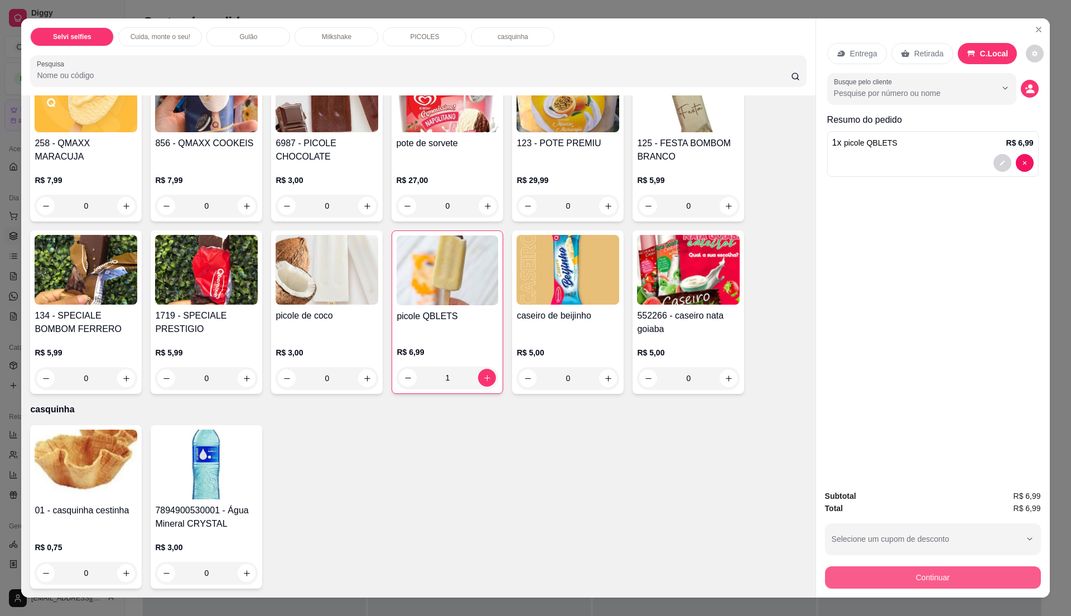
click at [898, 572] on button "Continuar" at bounding box center [933, 577] width 216 height 22
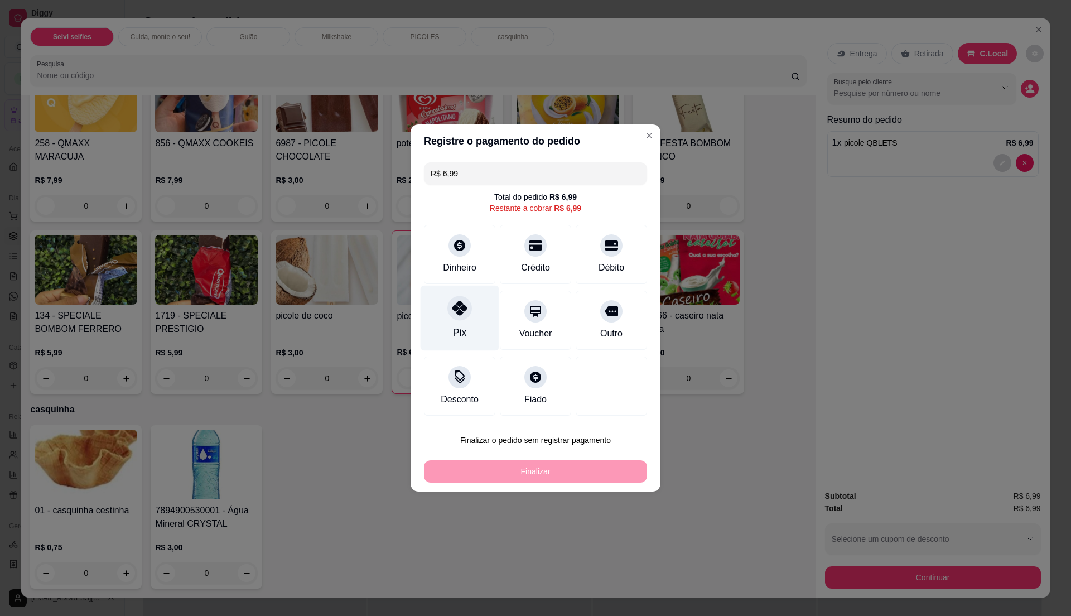
click at [457, 315] on icon at bounding box center [459, 308] width 15 height 15
type input "R$ 0,00"
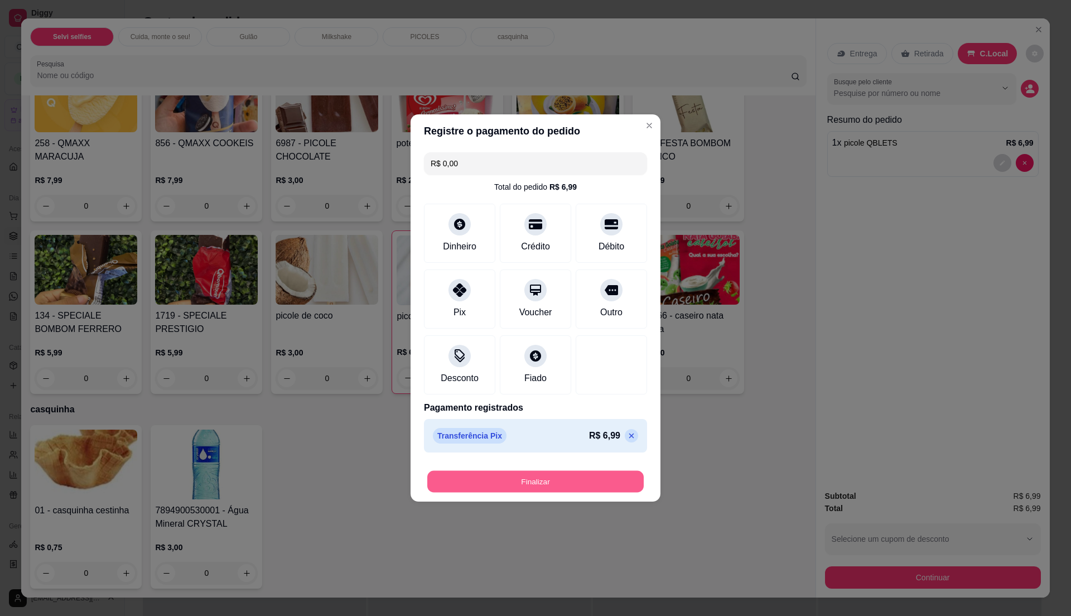
click at [522, 476] on button "Finalizar" at bounding box center [535, 482] width 216 height 22
type input "0"
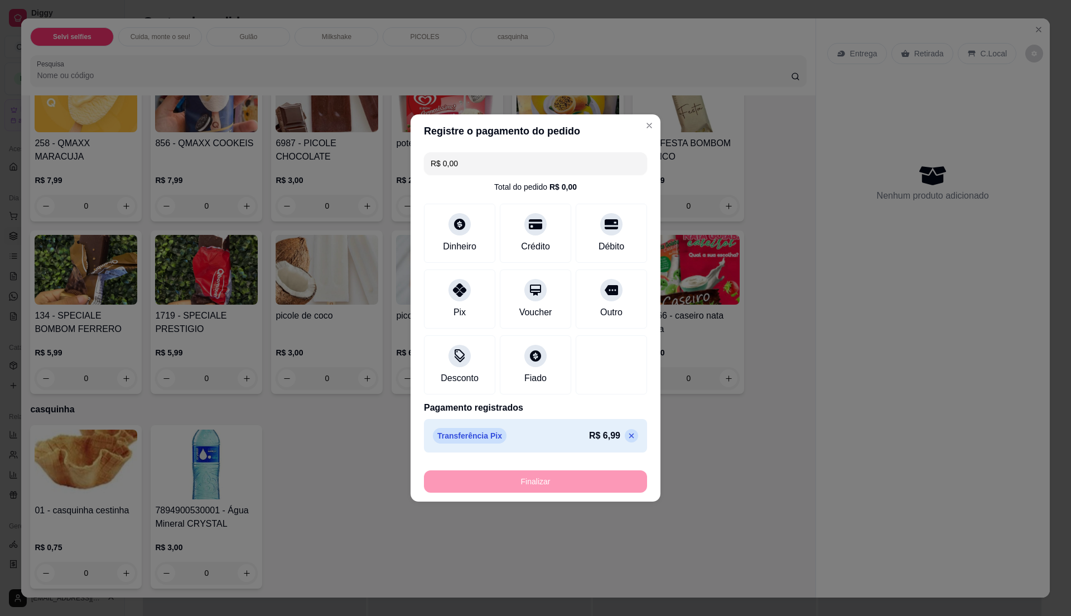
type input "-R$ 6,99"
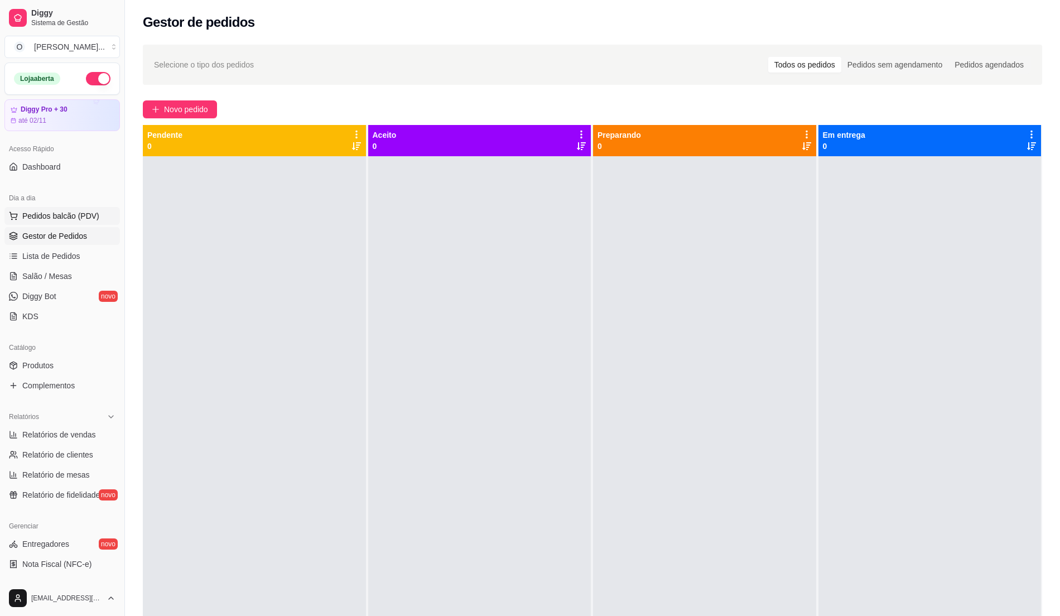
click at [84, 215] on span "Pedidos balcão (PDV)" at bounding box center [60, 215] width 77 height 11
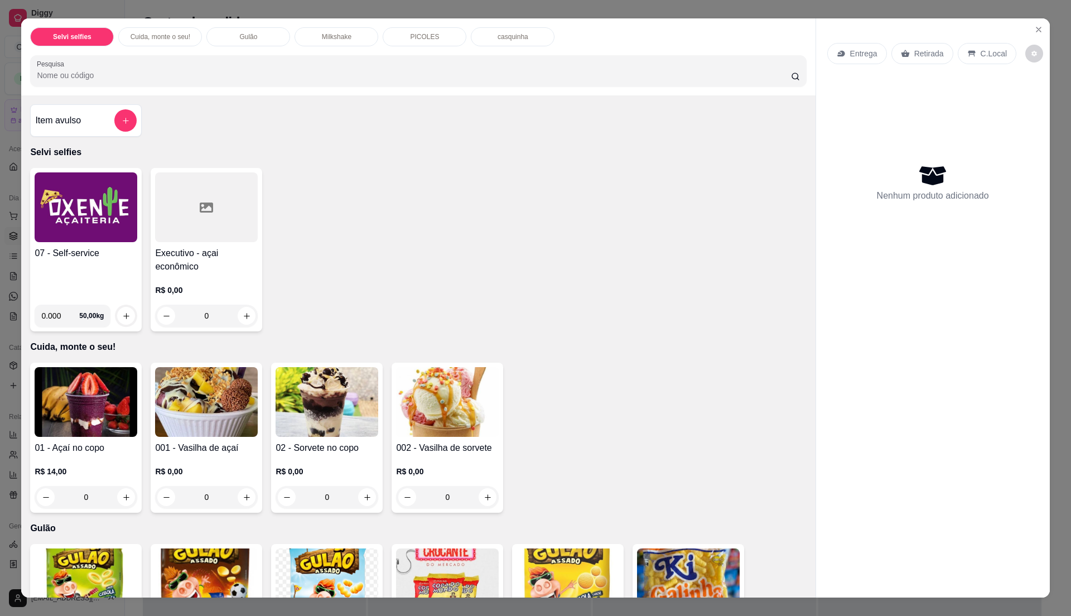
click at [66, 250] on h4 "07 - Self-service" at bounding box center [86, 253] width 103 height 13
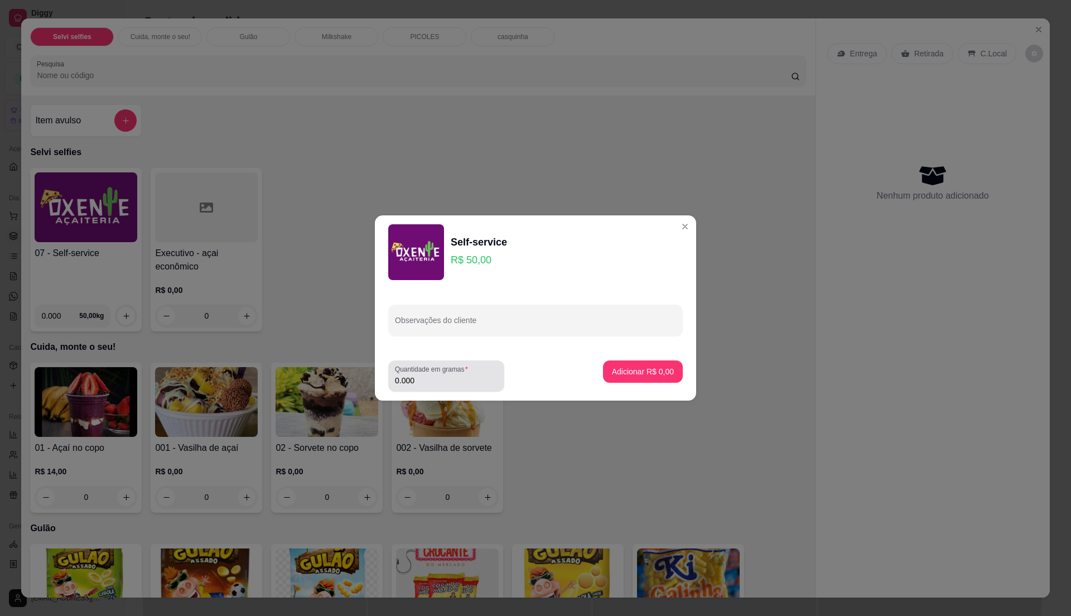
click at [429, 386] on div "0.000" at bounding box center [446, 376] width 103 height 22
click at [439, 371] on label "Quantidade em gramas" at bounding box center [433, 368] width 77 height 9
click at [439, 375] on input "0.000" at bounding box center [446, 380] width 103 height 11
type input "0.3"
click at [618, 366] on p "Adicionar R$ 15,00" at bounding box center [640, 371] width 65 height 11
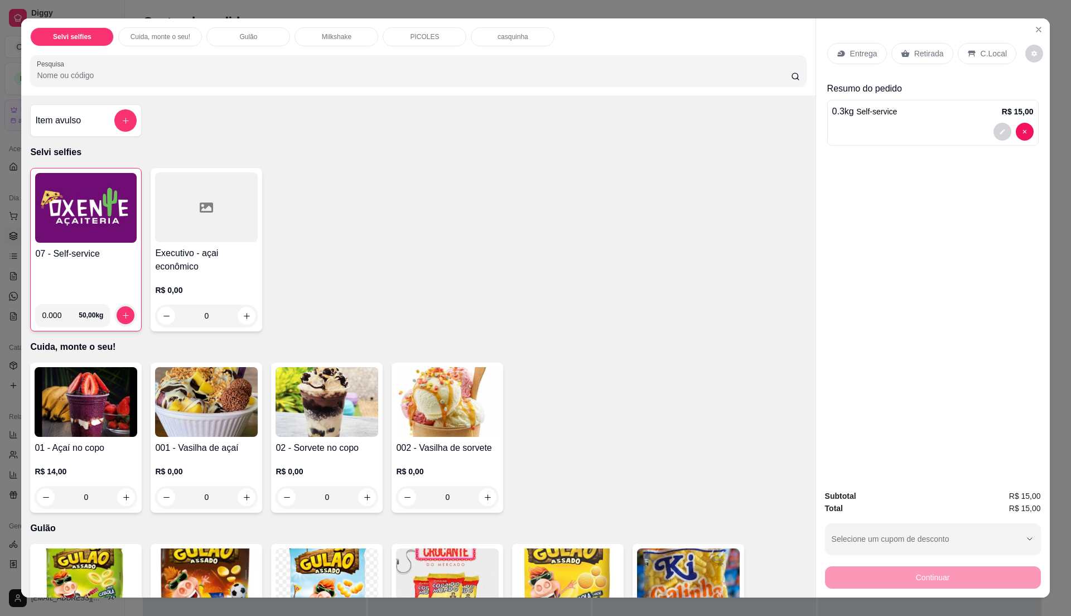
click at [987, 52] on p "C.Local" at bounding box center [993, 53] width 26 height 11
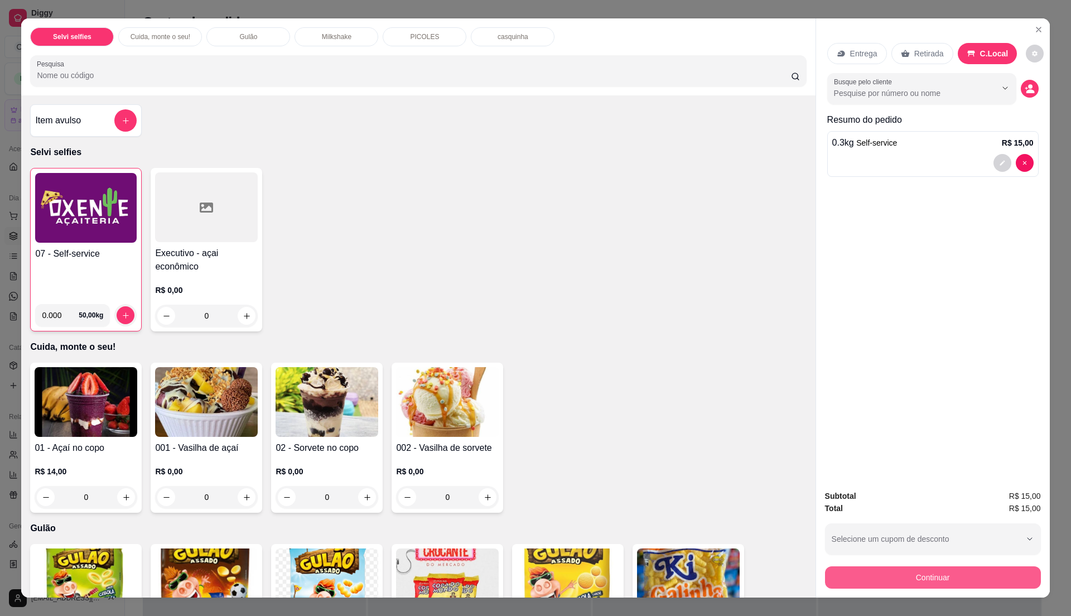
click at [931, 581] on button "Continuar" at bounding box center [933, 577] width 216 height 22
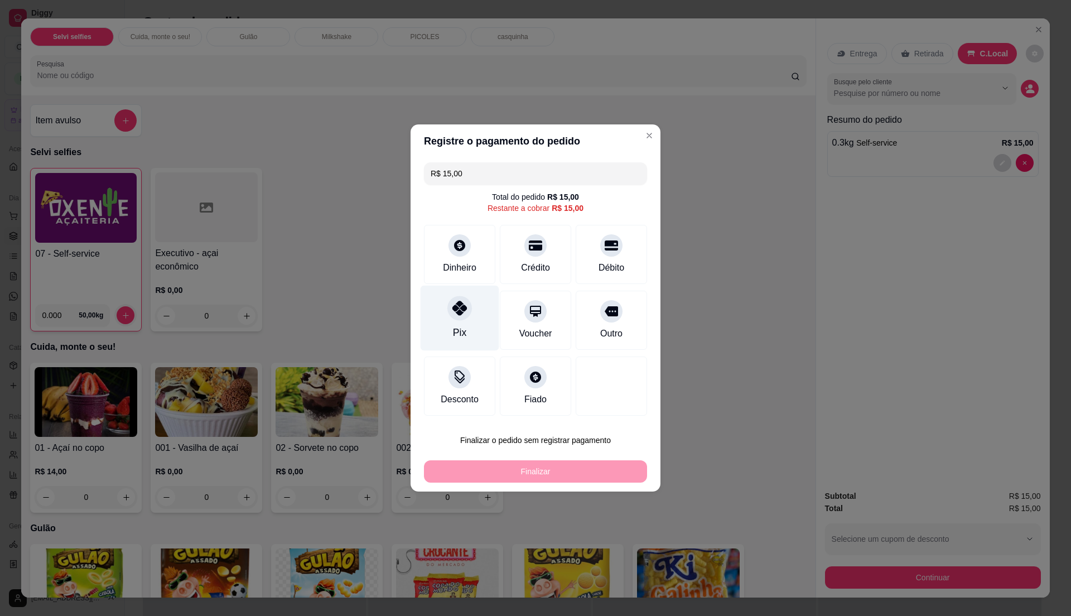
click at [489, 330] on div "Pix" at bounding box center [460, 318] width 79 height 65
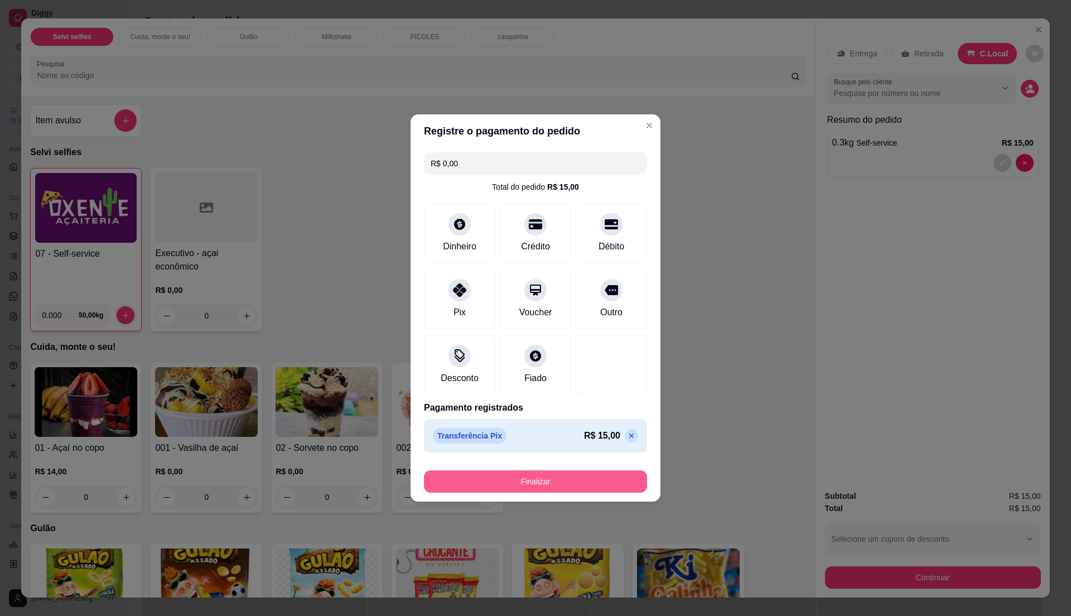
click at [533, 484] on button "Finalizar" at bounding box center [535, 481] width 223 height 22
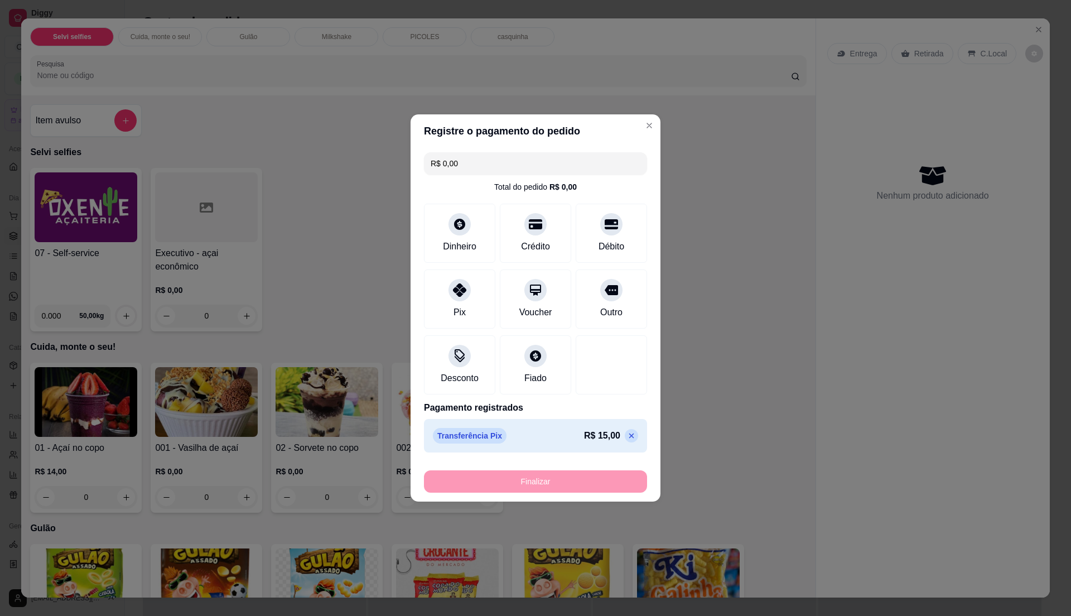
type input "-R$ 15,00"
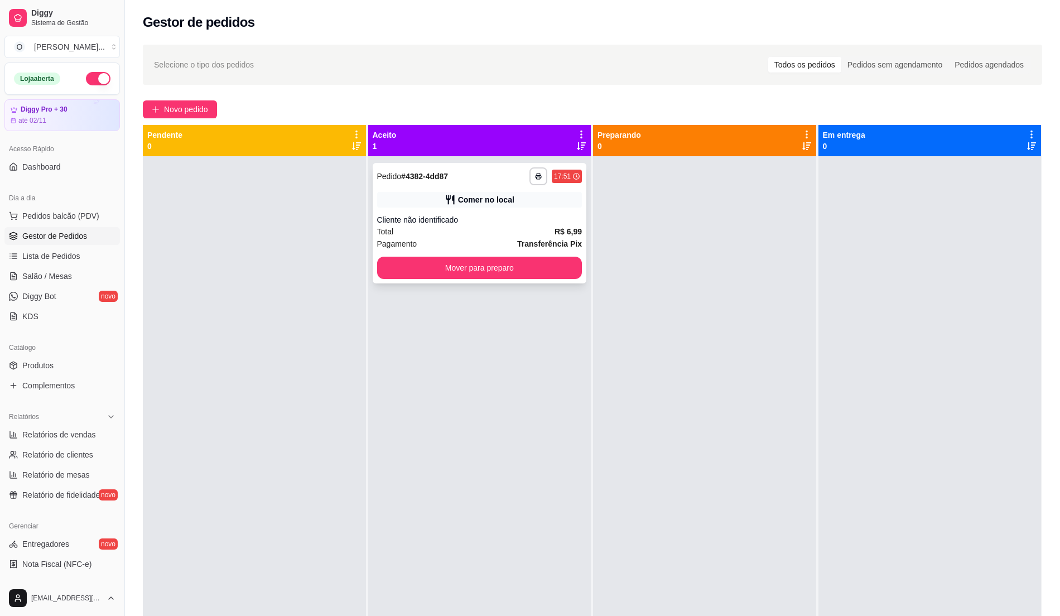
click at [445, 205] on div "Comer no local" at bounding box center [479, 200] width 205 height 16
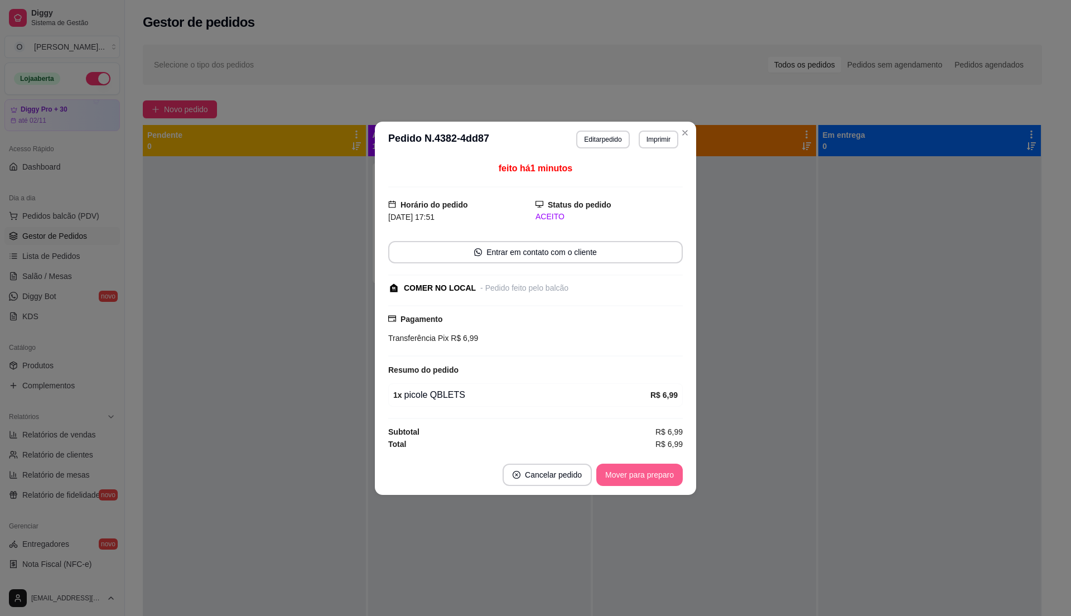
click at [642, 479] on button "Mover para preparo" at bounding box center [639, 474] width 86 height 22
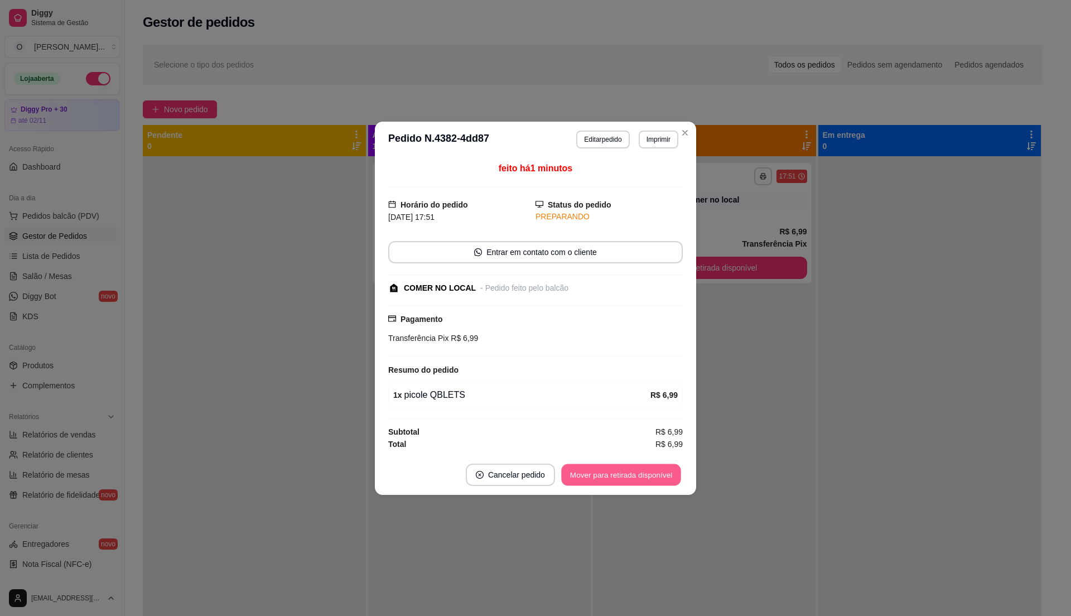
click at [639, 479] on button "Mover para retirada disponível" at bounding box center [620, 474] width 119 height 22
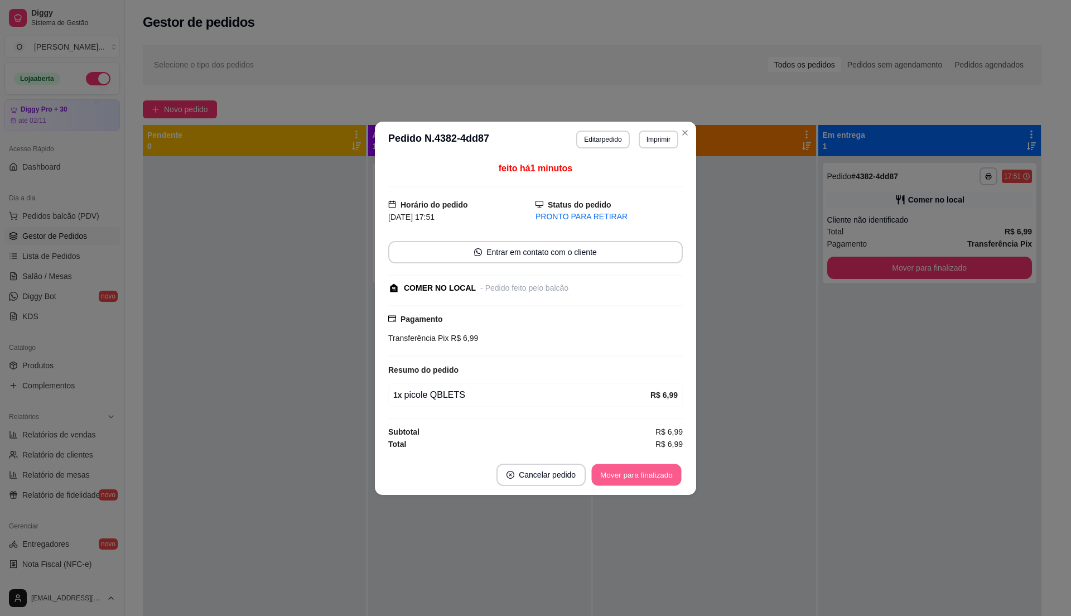
click at [635, 480] on button "Mover para finalizado" at bounding box center [637, 474] width 90 height 22
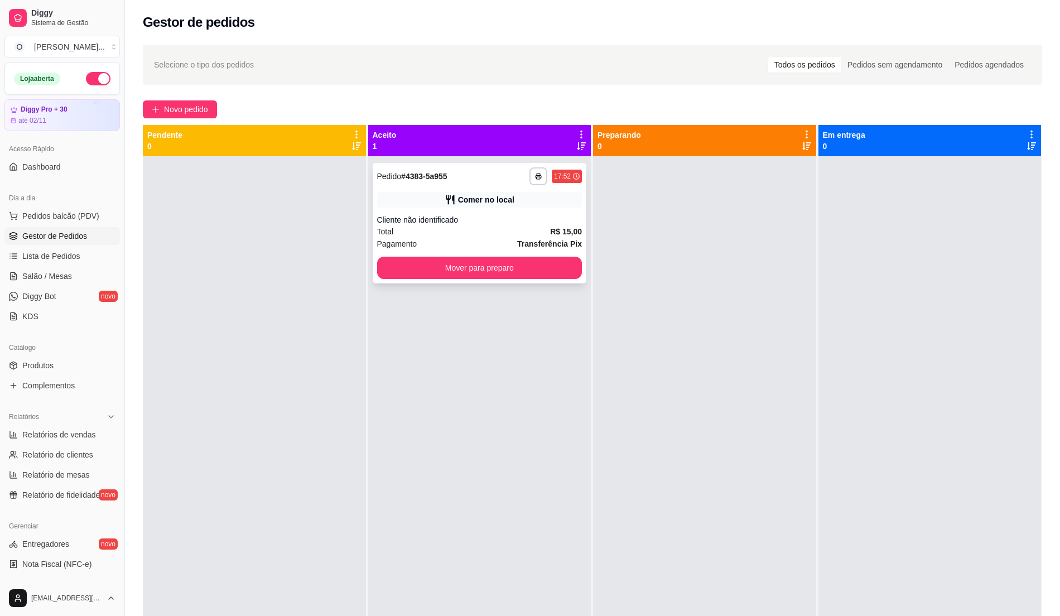
click at [470, 239] on div "Pagamento Transferência Pix" at bounding box center [479, 244] width 205 height 12
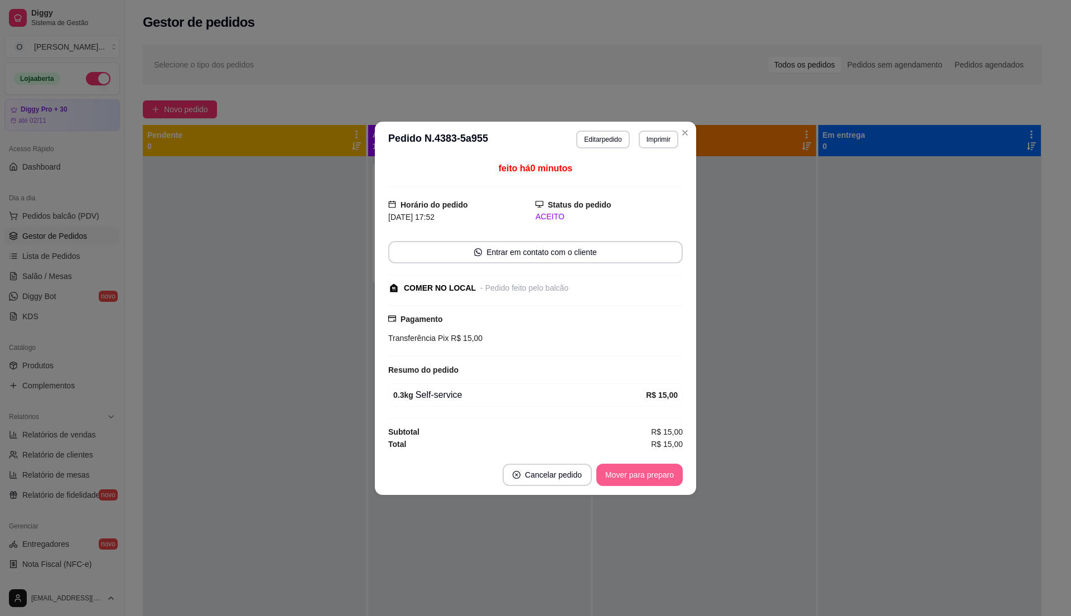
click at [640, 472] on button "Mover para preparo" at bounding box center [639, 474] width 86 height 22
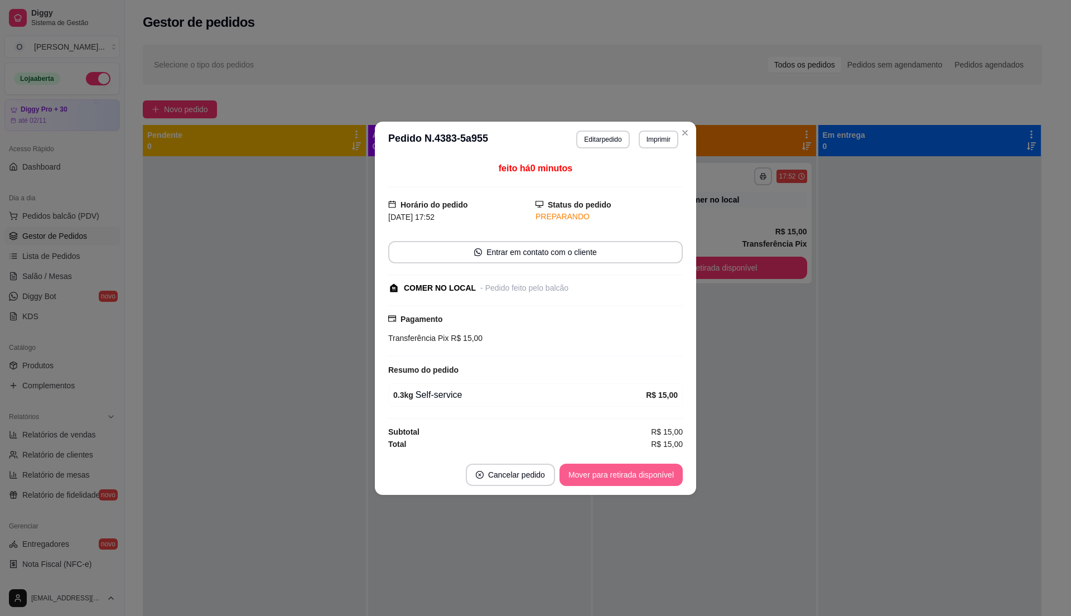
click at [640, 472] on button "Mover para retirada disponível" at bounding box center [620, 474] width 123 height 22
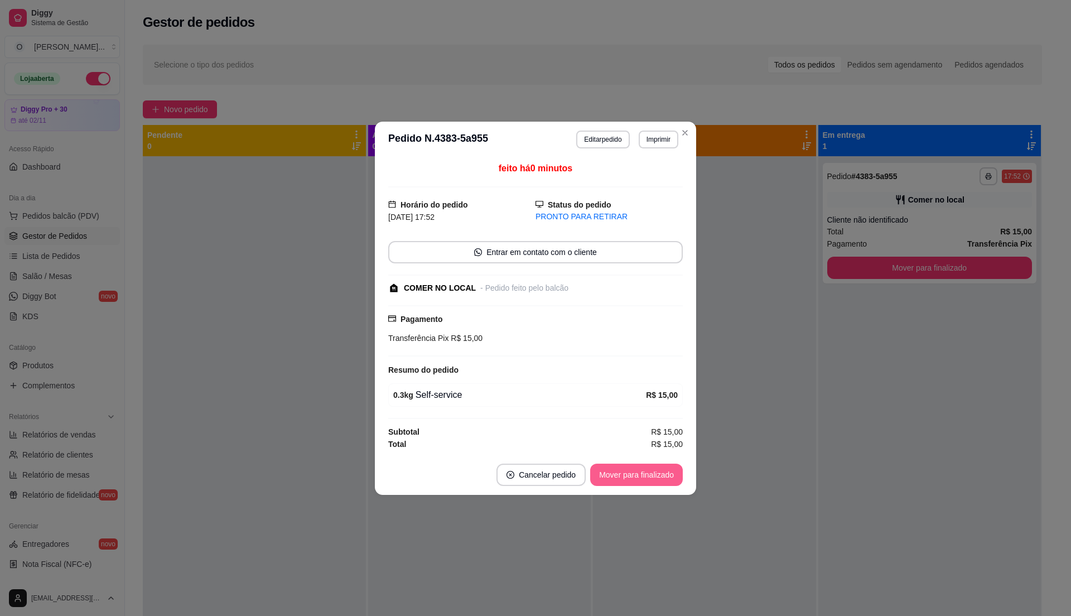
click at [640, 472] on button "Mover para finalizado" at bounding box center [636, 474] width 93 height 22
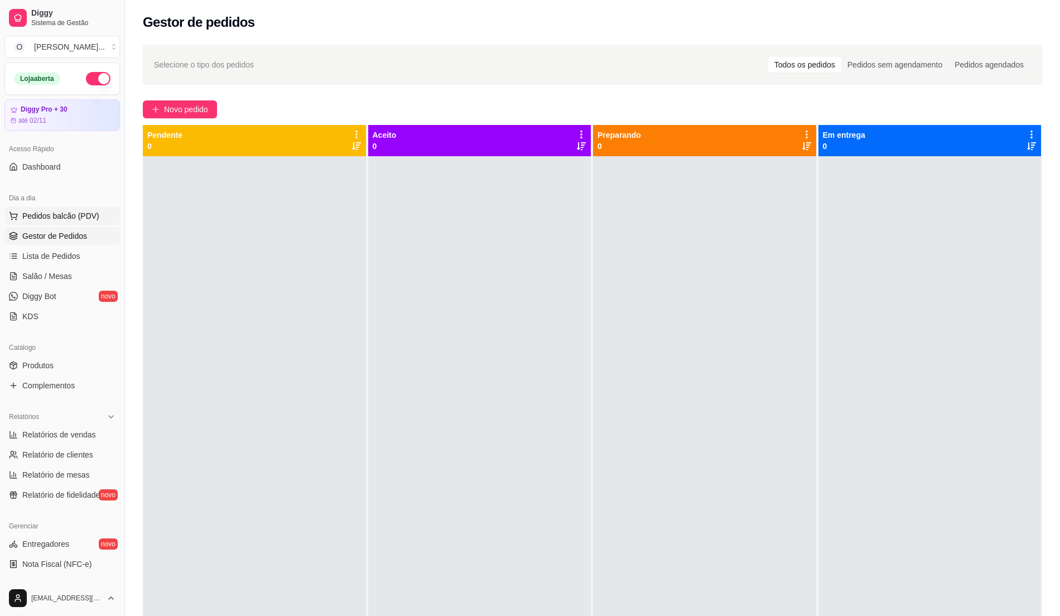
click at [58, 215] on span "Pedidos balcão (PDV)" at bounding box center [60, 215] width 77 height 11
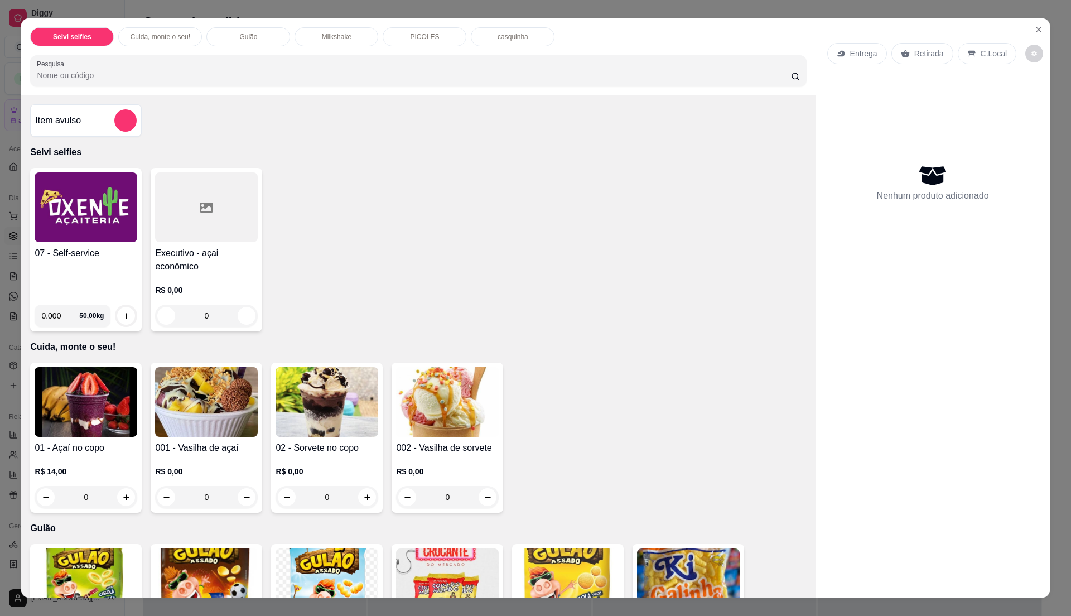
click at [67, 269] on div "07 - Self-service" at bounding box center [86, 271] width 103 height 49
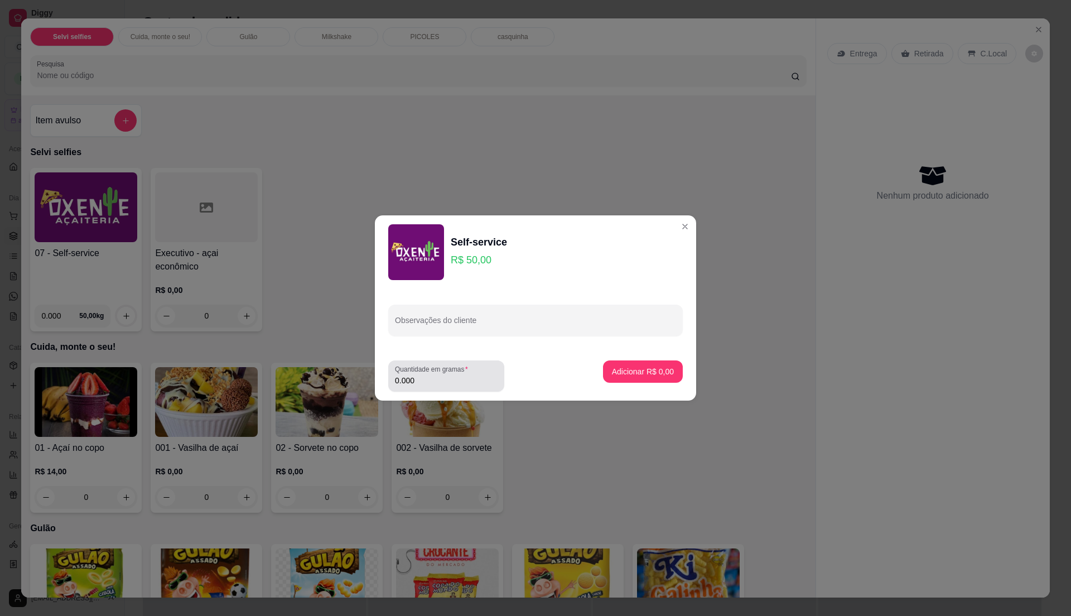
click at [417, 376] on input "0.000" at bounding box center [446, 380] width 103 height 11
type input "0.445"
click at [648, 371] on p "Adicionar R$ 22,25" at bounding box center [640, 371] width 66 height 11
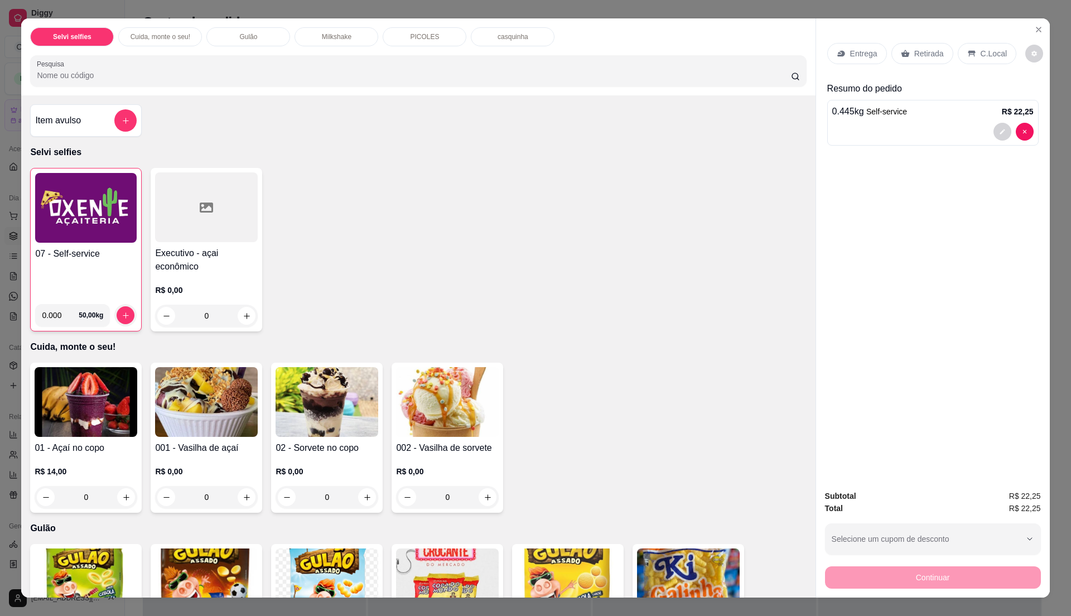
click at [972, 52] on div "C.Local" at bounding box center [987, 53] width 59 height 21
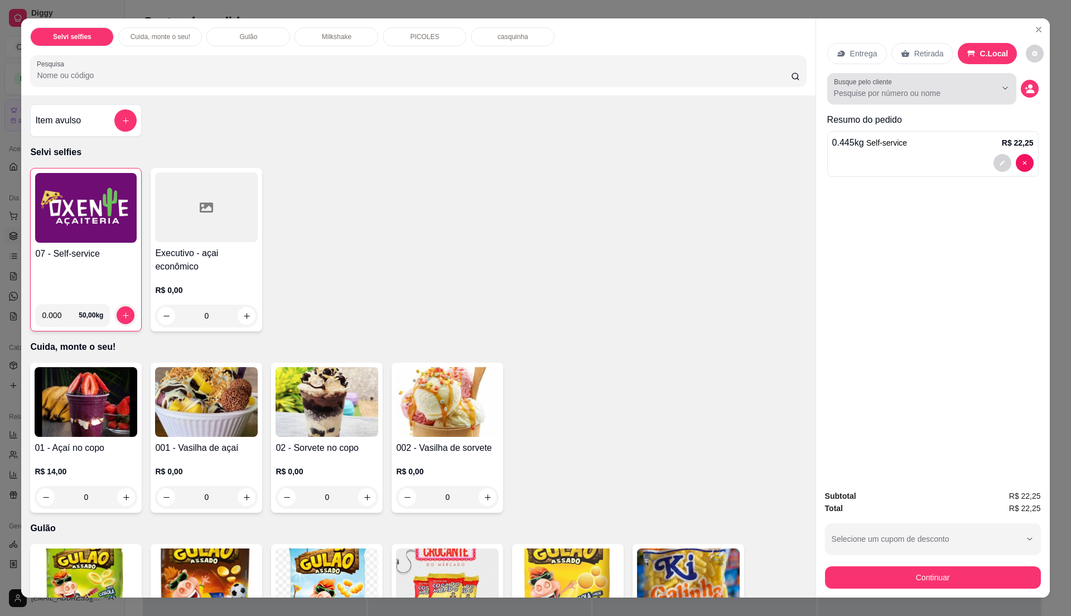
click at [915, 94] on input "Busque pelo cliente" at bounding box center [906, 93] width 144 height 11
type input "ray"
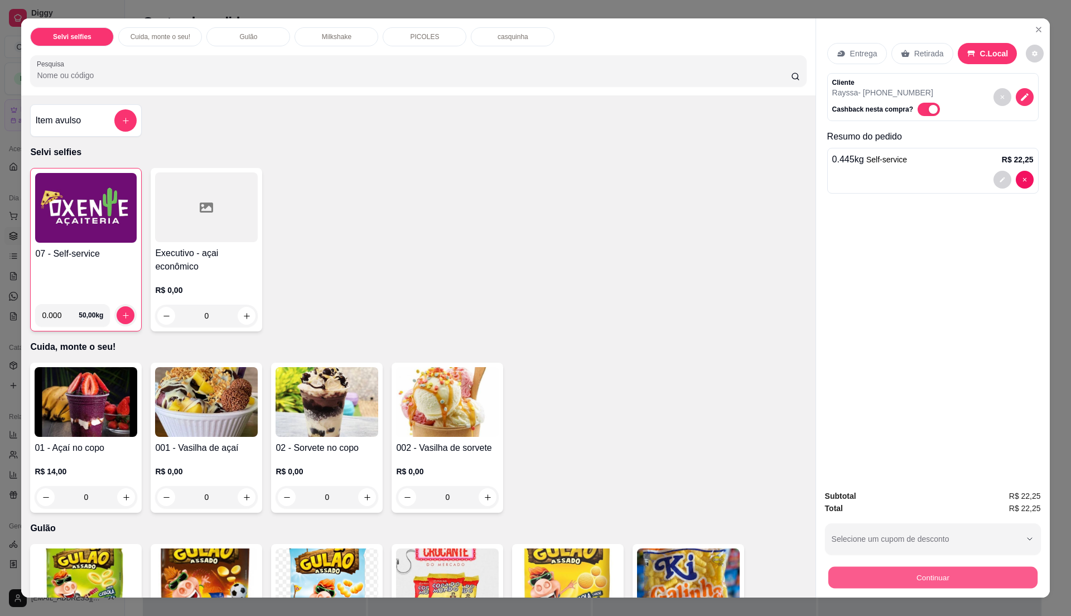
click at [917, 587] on button "Continuar" at bounding box center [932, 577] width 209 height 22
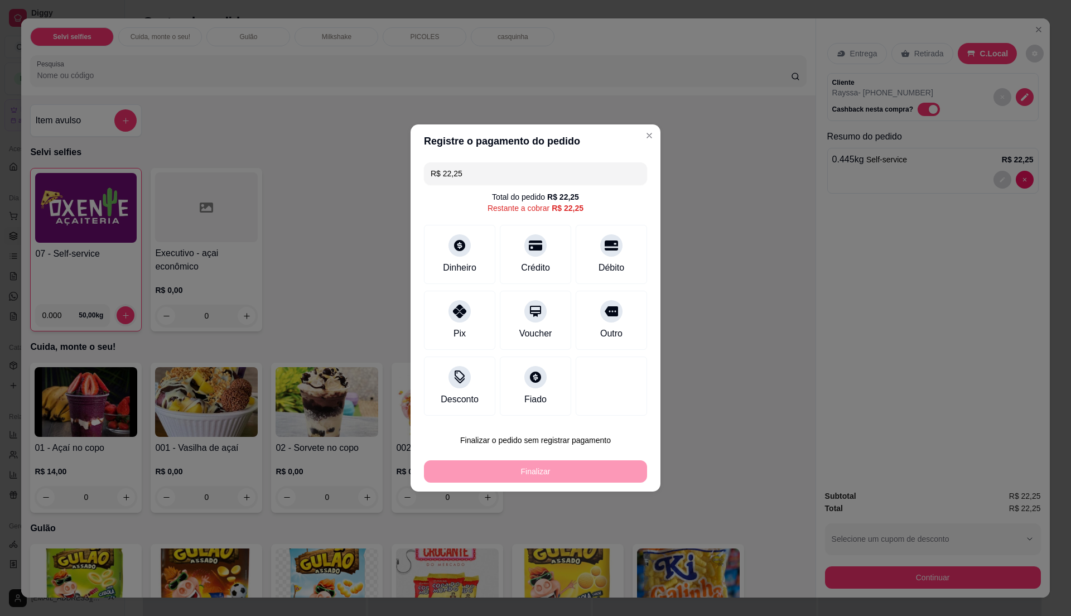
drag, startPoint x: 547, startPoint y: 394, endPoint x: 550, endPoint y: 400, distance: 7.5
click at [547, 394] on div "Fiado" at bounding box center [535, 385] width 71 height 59
type input "R$ 0,00"
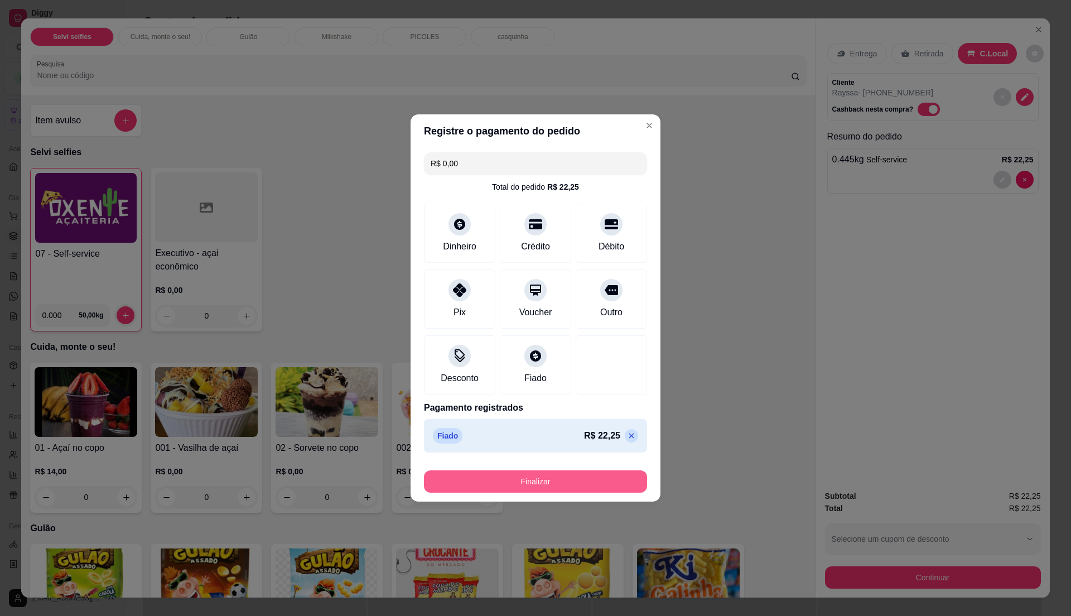
click at [521, 485] on button "Finalizar" at bounding box center [535, 481] width 223 height 22
type input "-R$ 22,25"
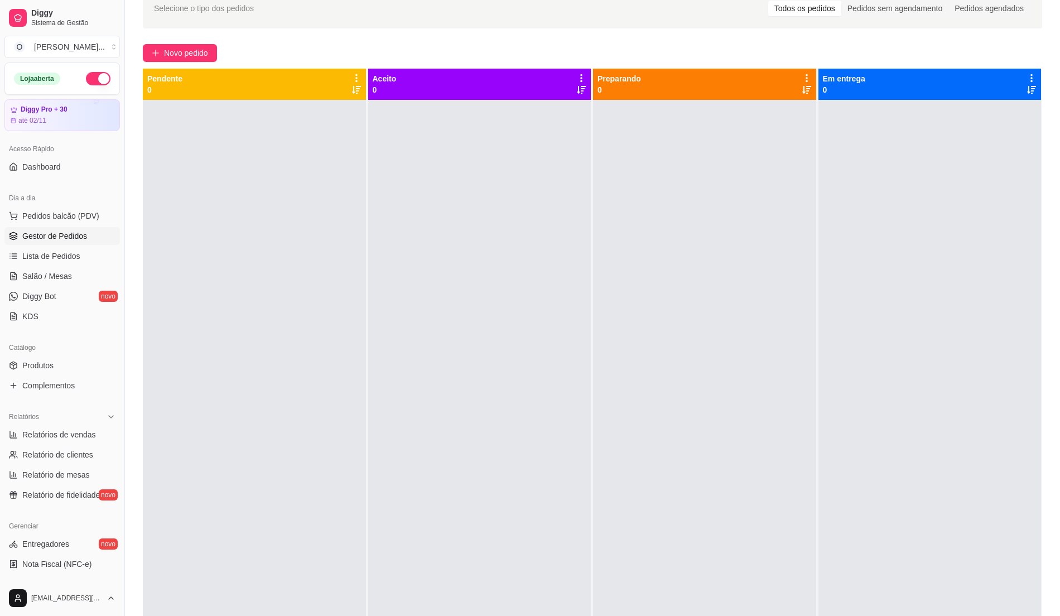
scroll to position [21, 0]
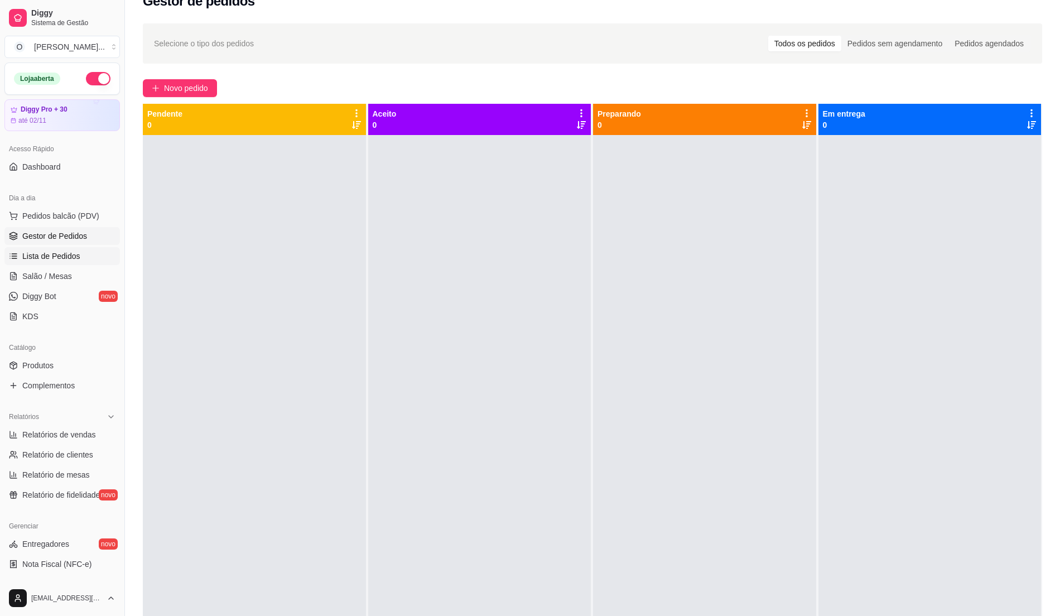
click at [61, 254] on span "Lista de Pedidos" at bounding box center [51, 255] width 58 height 11
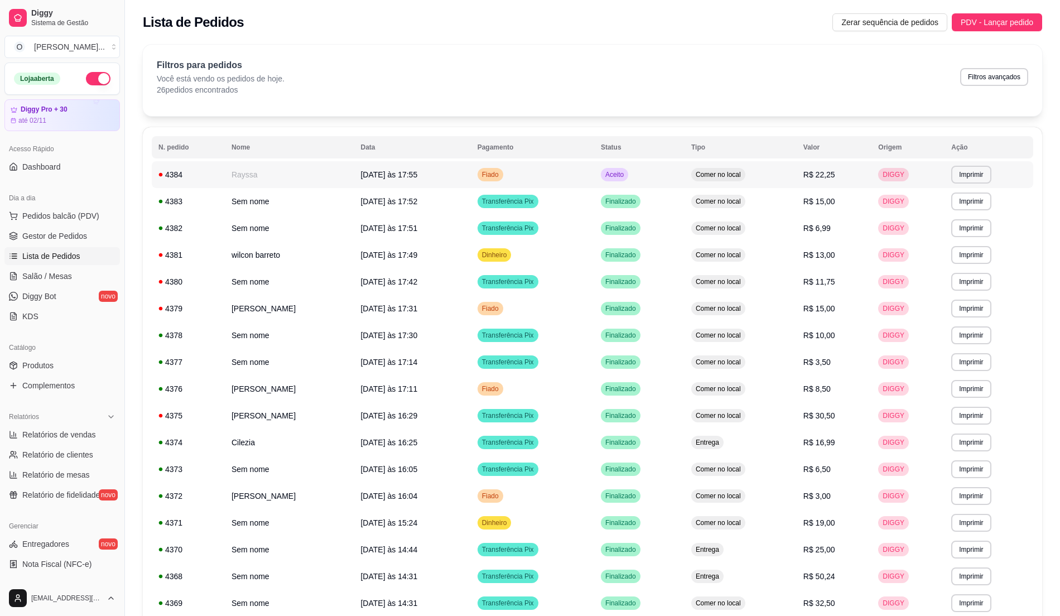
click at [667, 172] on td "Aceito" at bounding box center [639, 174] width 90 height 27
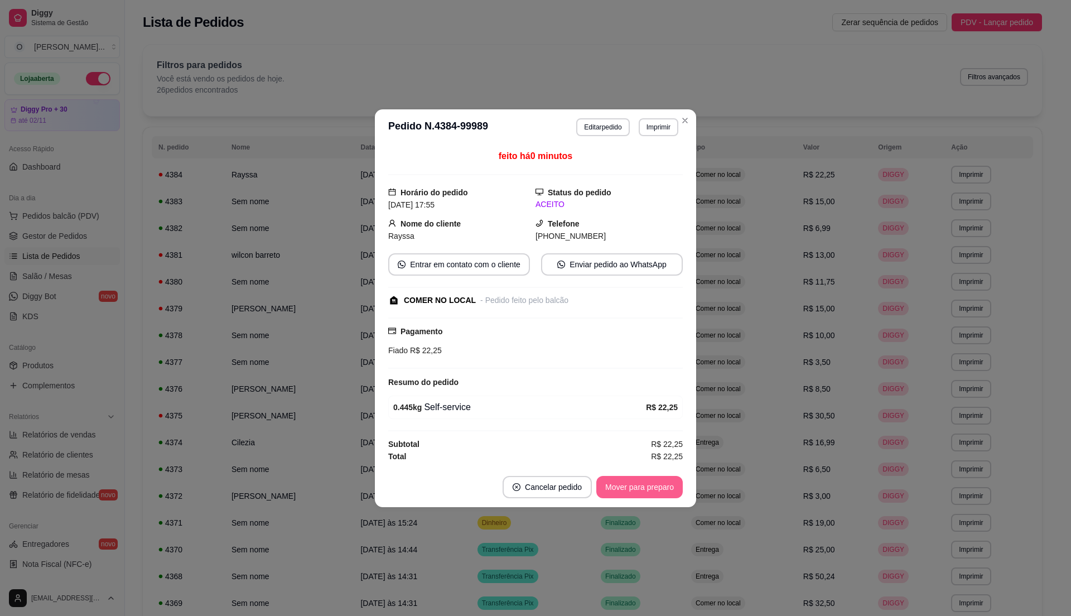
click at [638, 487] on button "Mover para preparo" at bounding box center [639, 487] width 86 height 22
click at [638, 487] on button "Mover para retirada disponível" at bounding box center [620, 487] width 123 height 22
click at [638, 489] on button "Mover para finalizado" at bounding box center [636, 487] width 93 height 22
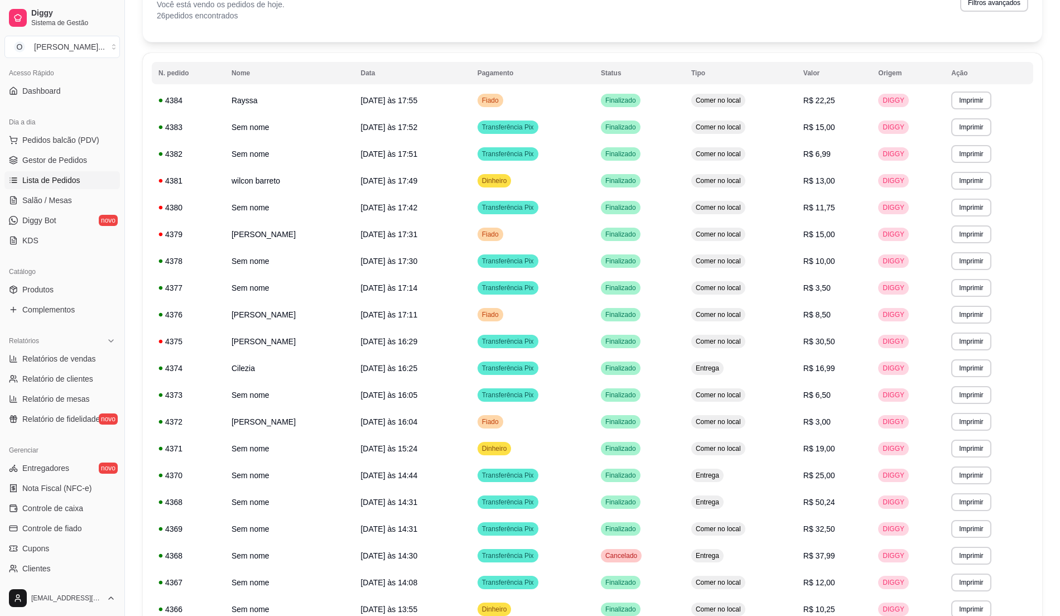
scroll to position [187, 0]
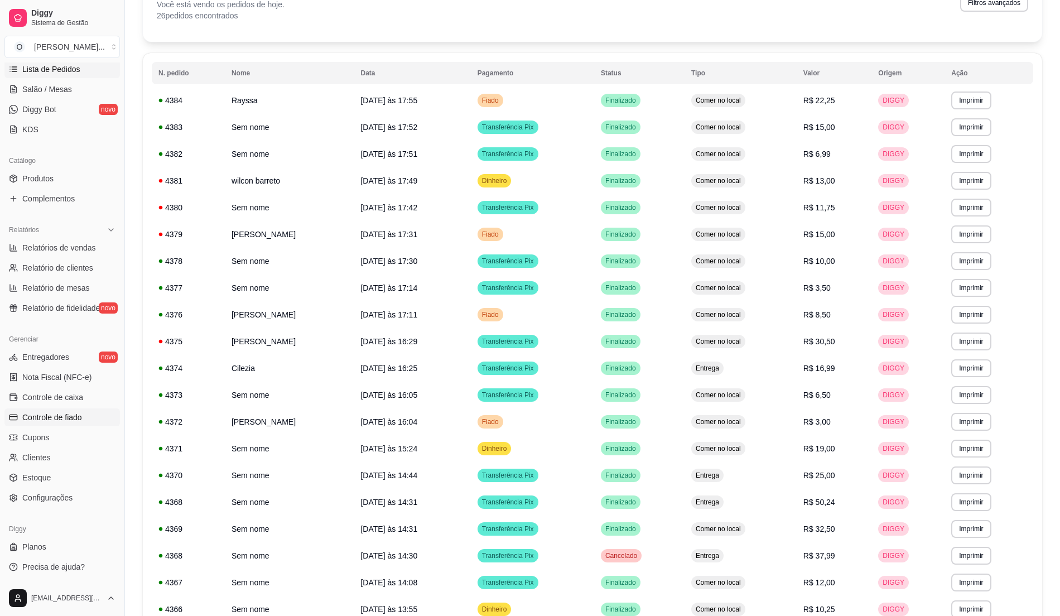
click at [83, 422] on link "Controle de fiado" at bounding box center [61, 417] width 115 height 18
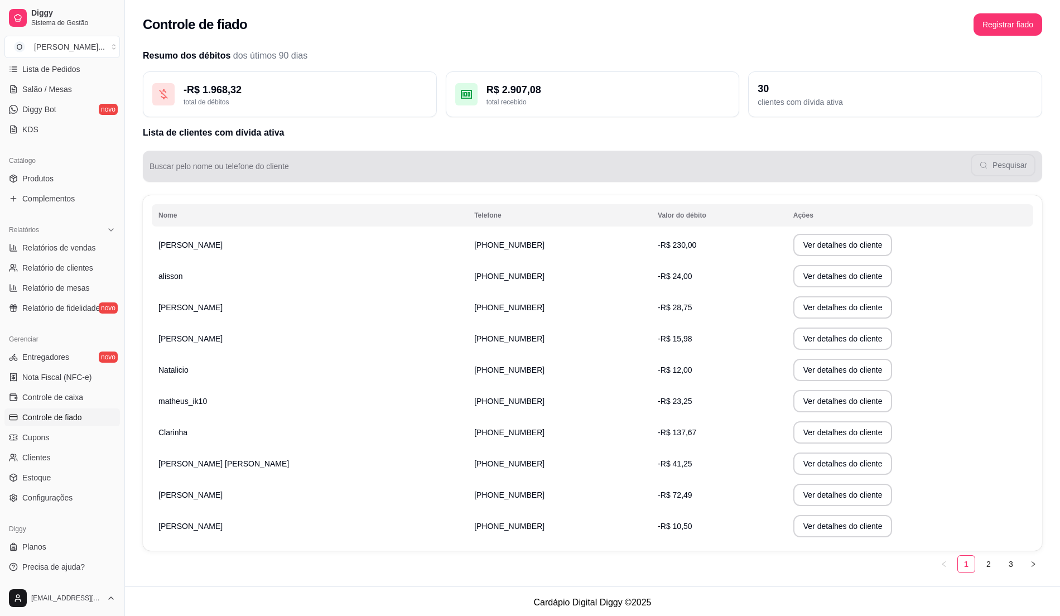
click at [313, 157] on div "Pesquisar" at bounding box center [592, 166] width 886 height 22
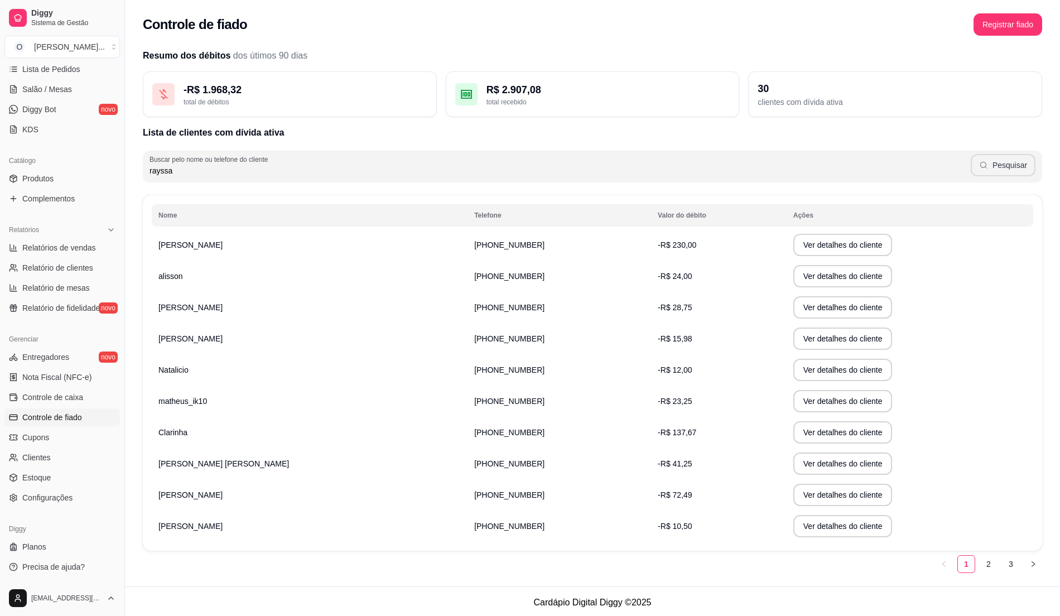
type input "rayssa"
click at [991, 157] on button "Pesquisar" at bounding box center [1002, 165] width 65 height 22
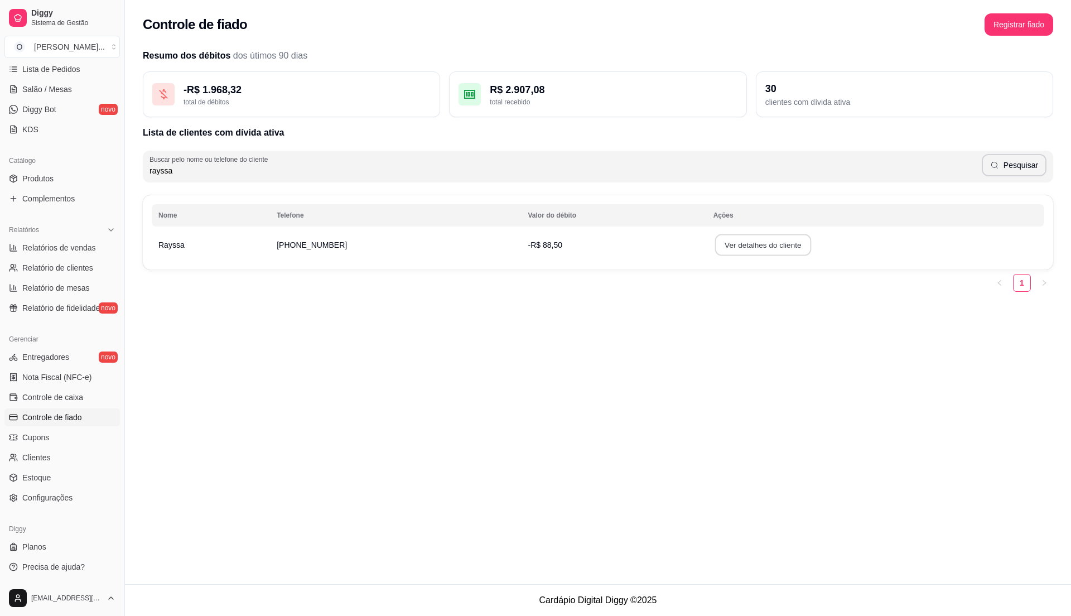
click at [714, 248] on button "Ver detalhes do cliente" at bounding box center [762, 245] width 96 height 22
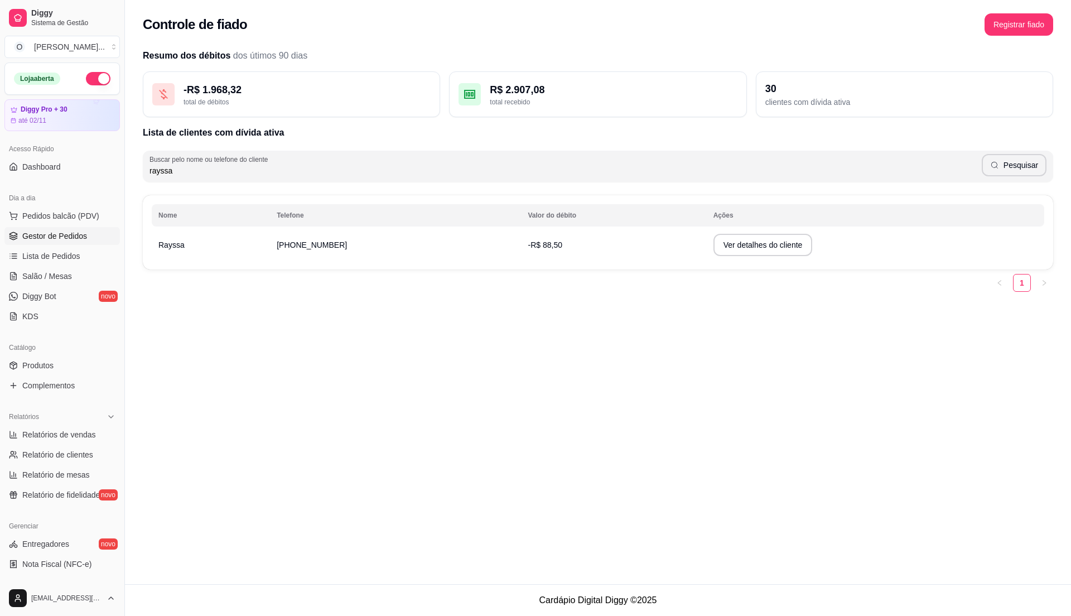
click at [81, 243] on link "Gestor de Pedidos" at bounding box center [61, 236] width 115 height 18
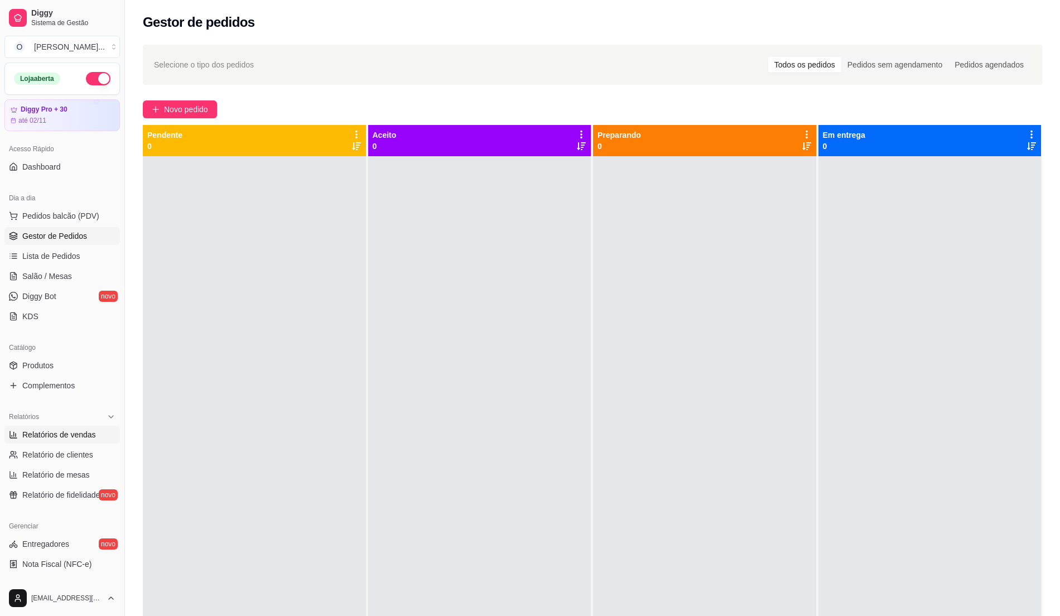
click at [74, 438] on span "Relatórios de vendas" at bounding box center [59, 434] width 74 height 11
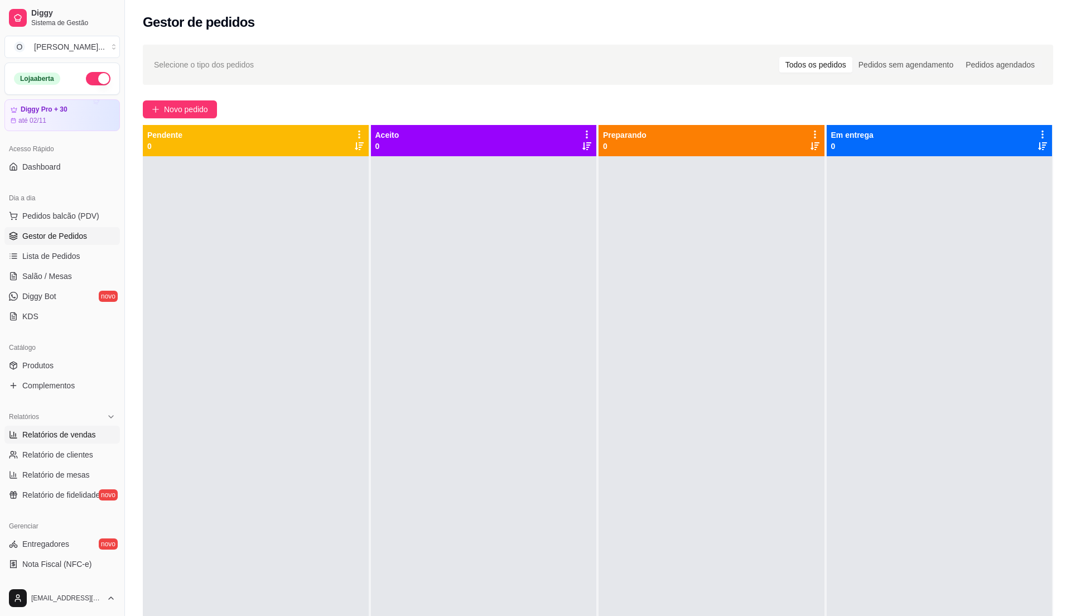
select select "ALL"
select select "0"
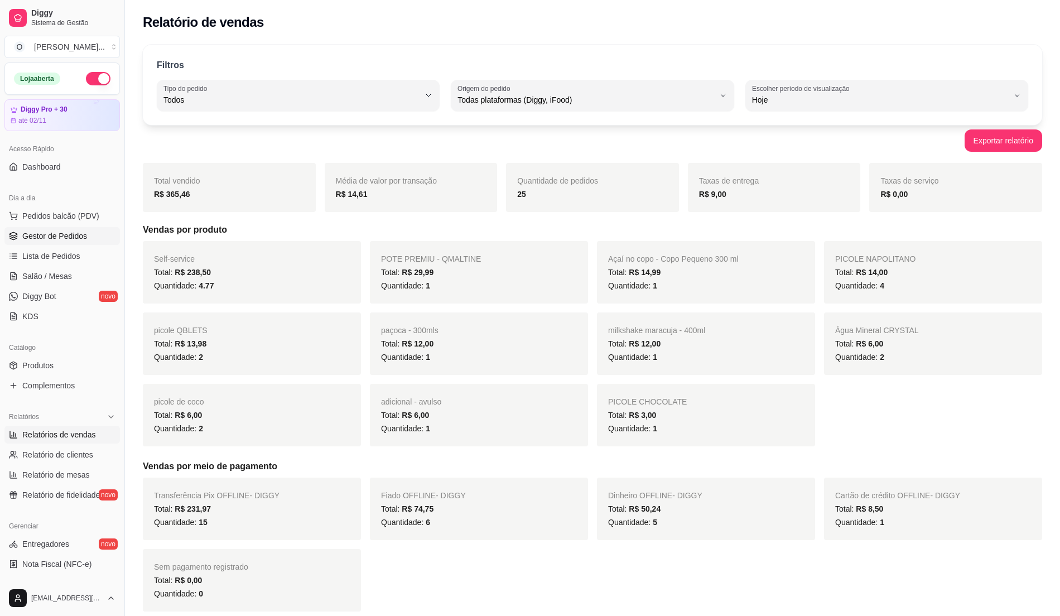
click at [77, 240] on span "Gestor de Pedidos" at bounding box center [54, 235] width 65 height 11
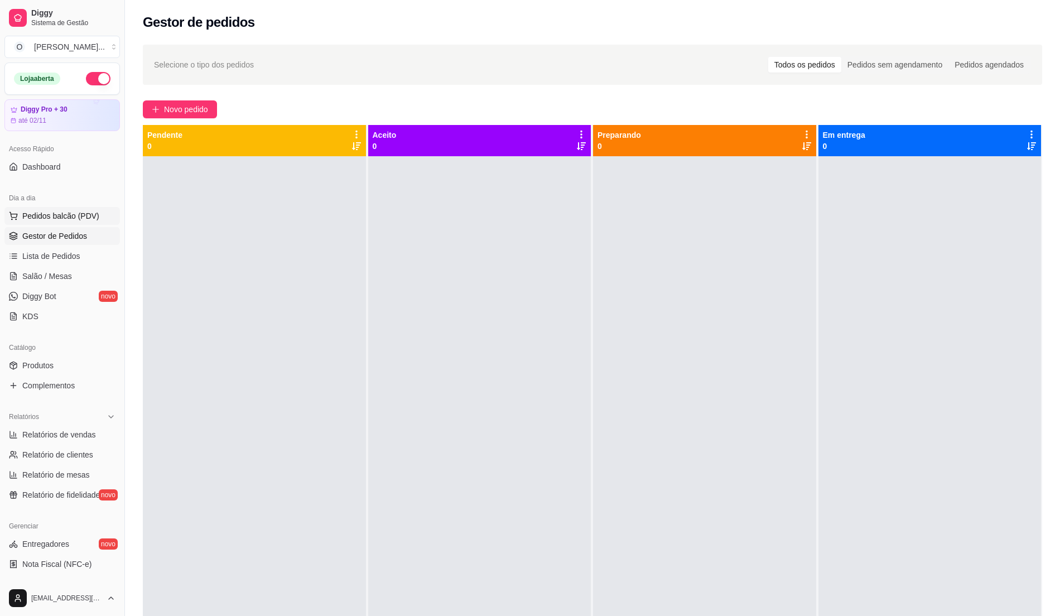
click at [65, 217] on span "Pedidos balcão (PDV)" at bounding box center [60, 215] width 77 height 11
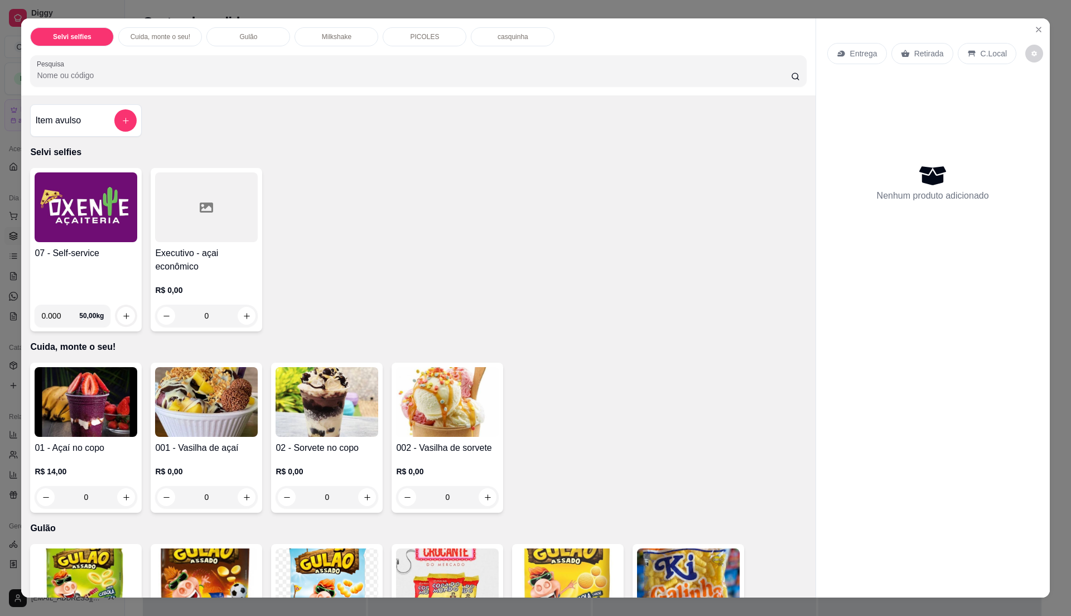
click at [99, 275] on div "07 - Self-service" at bounding box center [86, 271] width 103 height 49
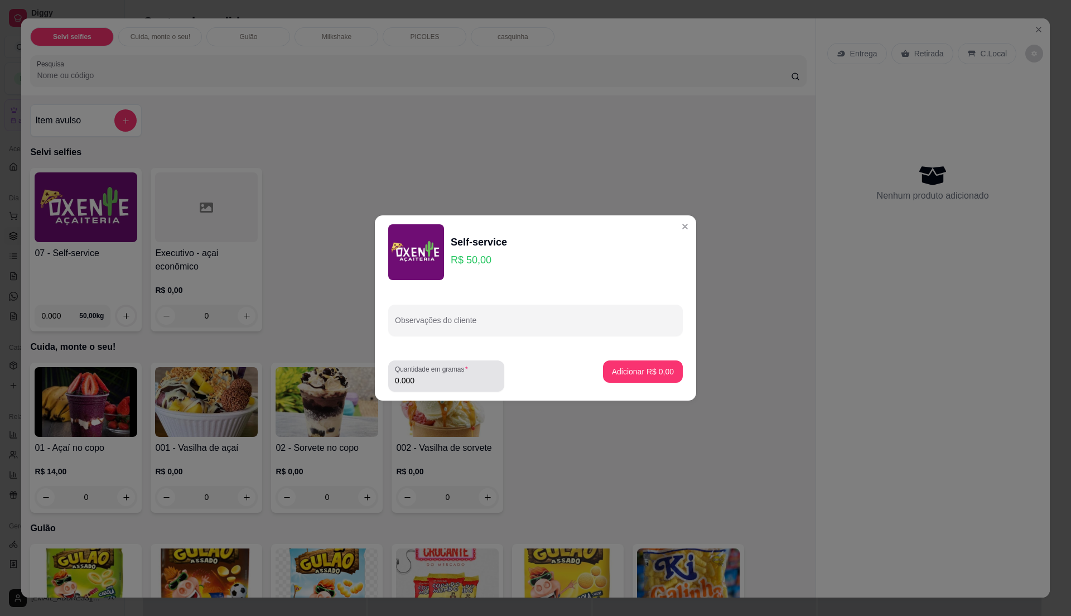
click at [445, 385] on input "0.000" at bounding box center [446, 380] width 103 height 11
type input "0.200"
click at [636, 371] on p "Adicionar R$ 10,00" at bounding box center [640, 371] width 65 height 11
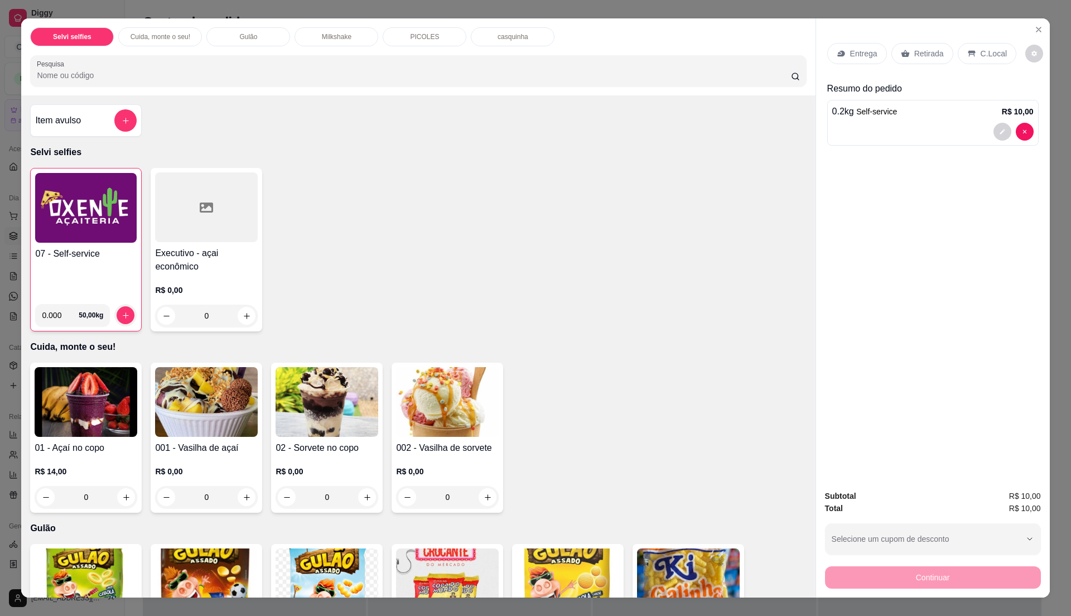
click at [963, 46] on div "C.Local" at bounding box center [987, 53] width 59 height 21
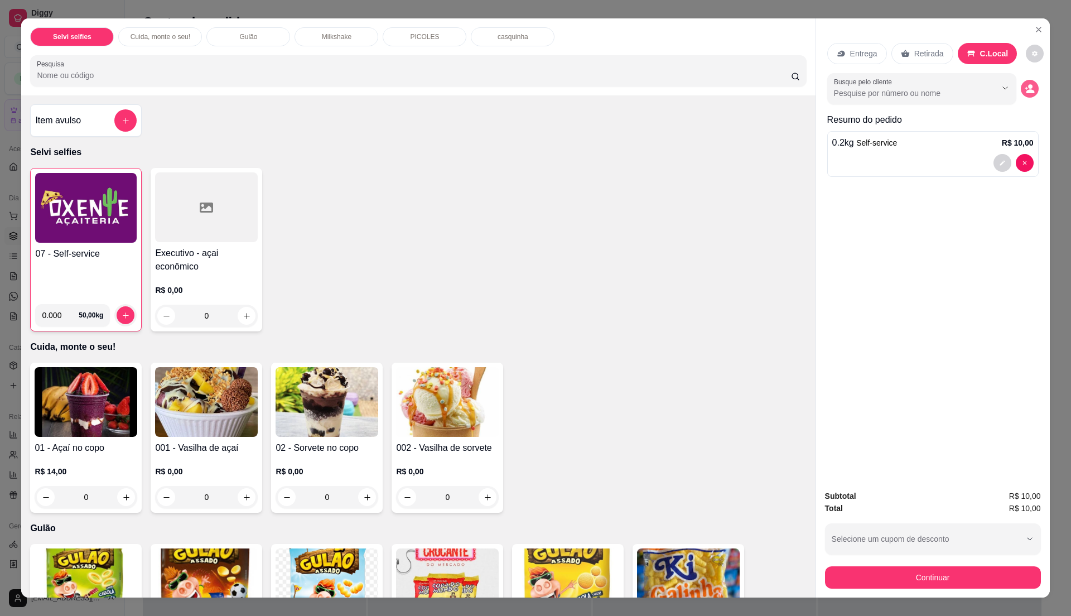
click at [1025, 85] on icon "decrease-product-quantity" at bounding box center [1030, 89] width 10 height 10
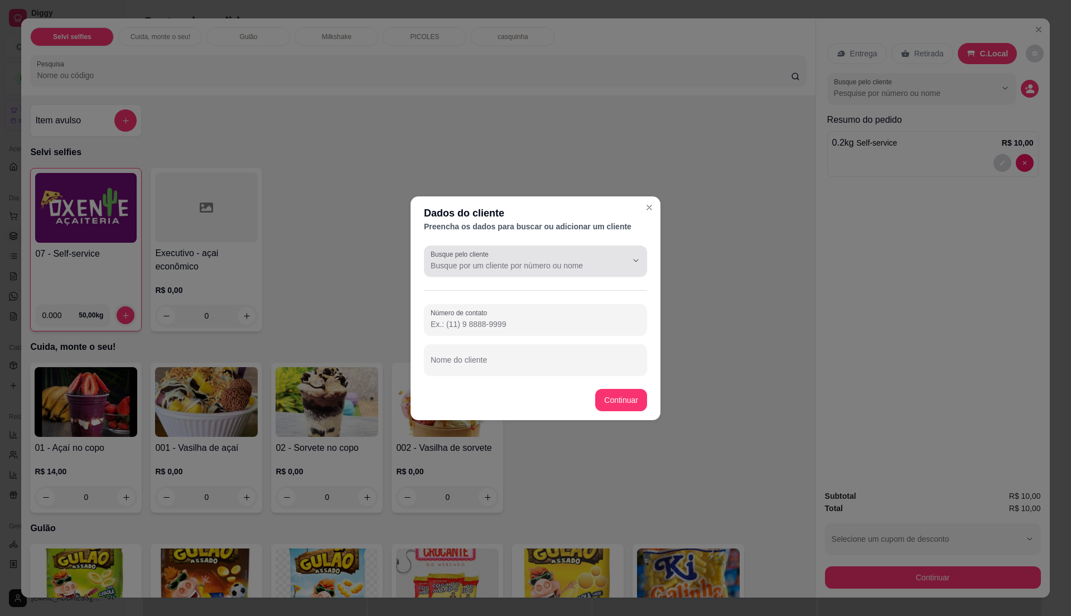
click at [549, 264] on input "Busque pelo cliente" at bounding box center [520, 265] width 178 height 11
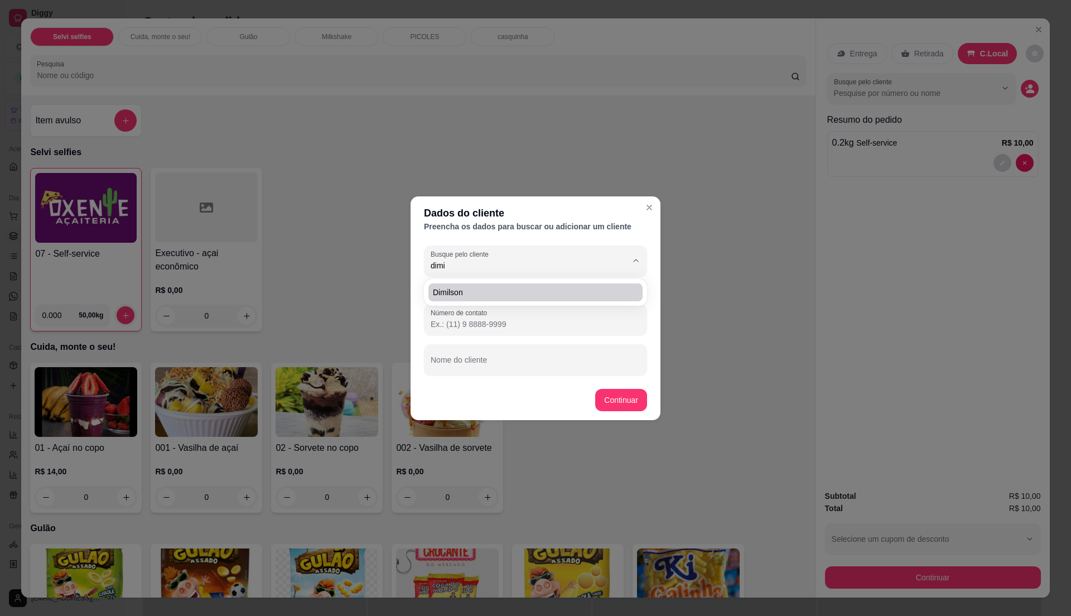
click at [465, 287] on span "dimilson" at bounding box center [530, 292] width 194 height 11
type input "dimilson"
type input "[PHONE_NUMBER]"
type input "dimilson"
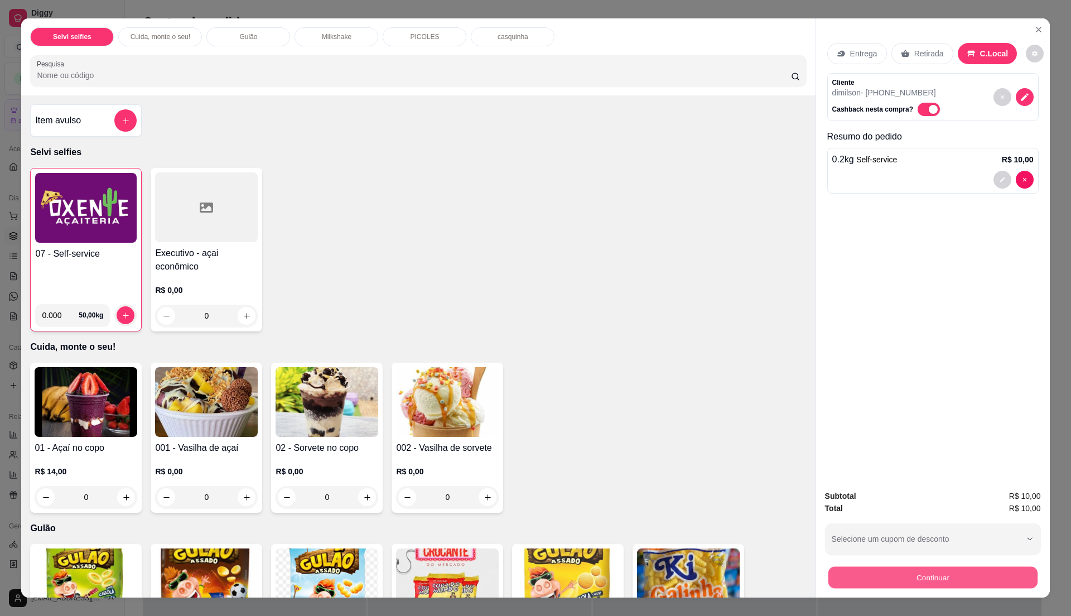
click at [947, 570] on button "Continuar" at bounding box center [932, 577] width 209 height 22
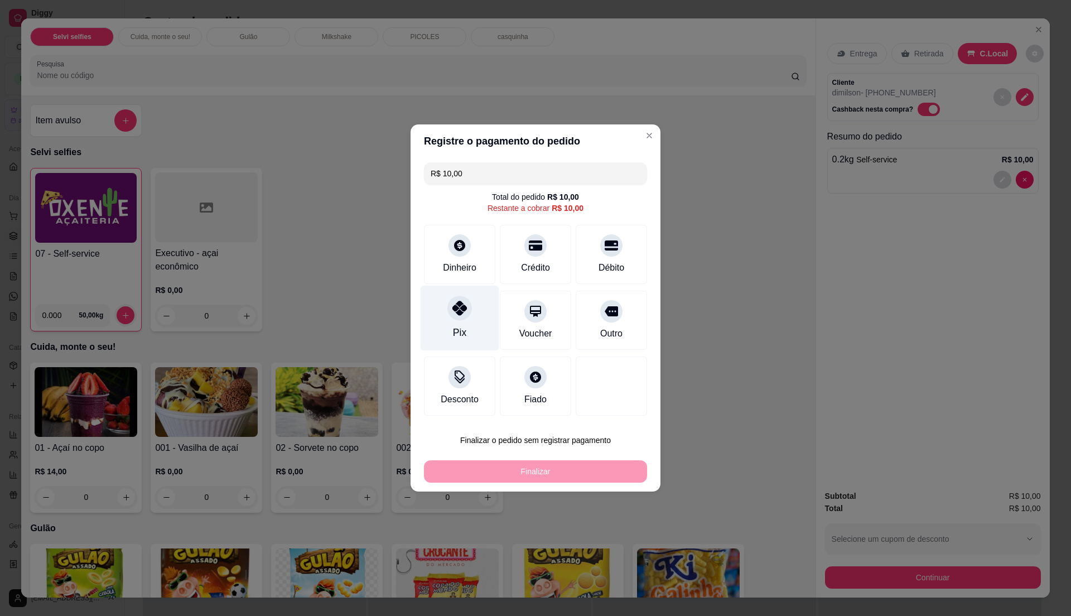
click at [454, 332] on div "Pix" at bounding box center [459, 332] width 13 height 15
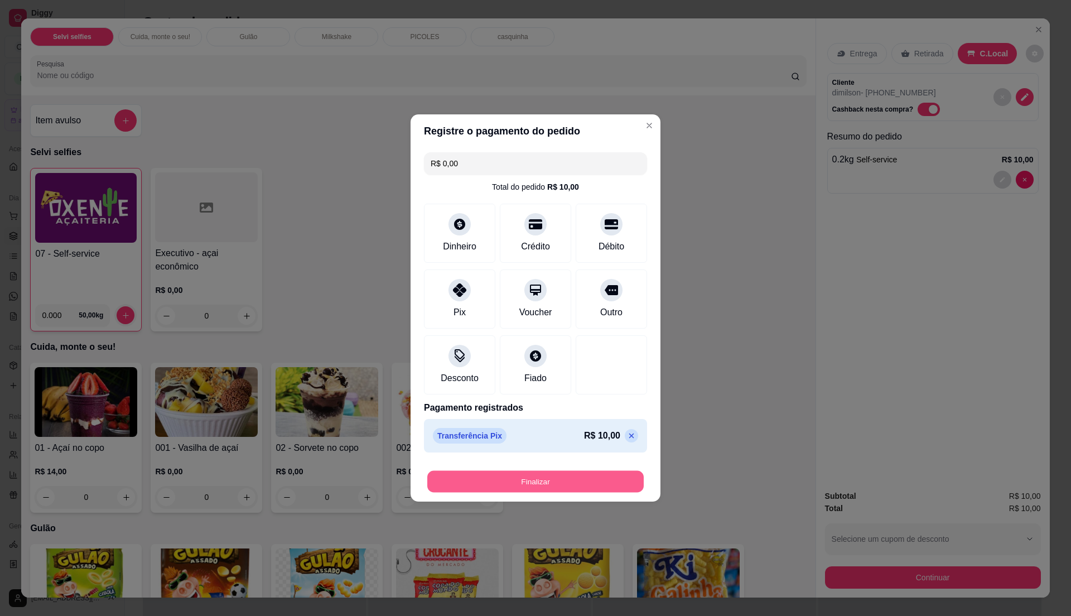
click at [516, 482] on button "Finalizar" at bounding box center [535, 482] width 216 height 22
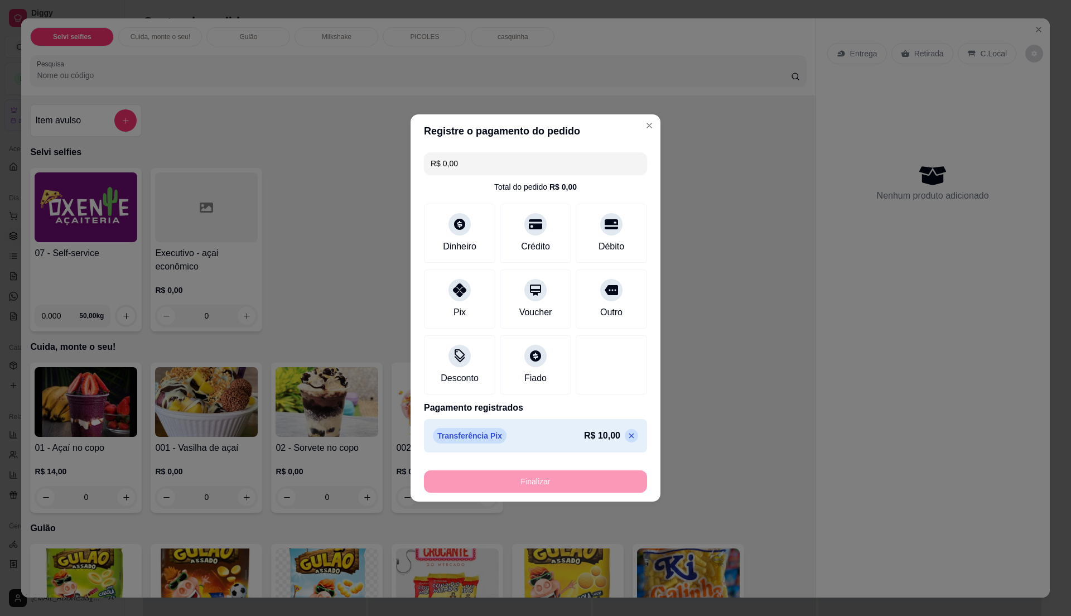
type input "-R$ 10,00"
